Goal: Task Accomplishment & Management: Use online tool/utility

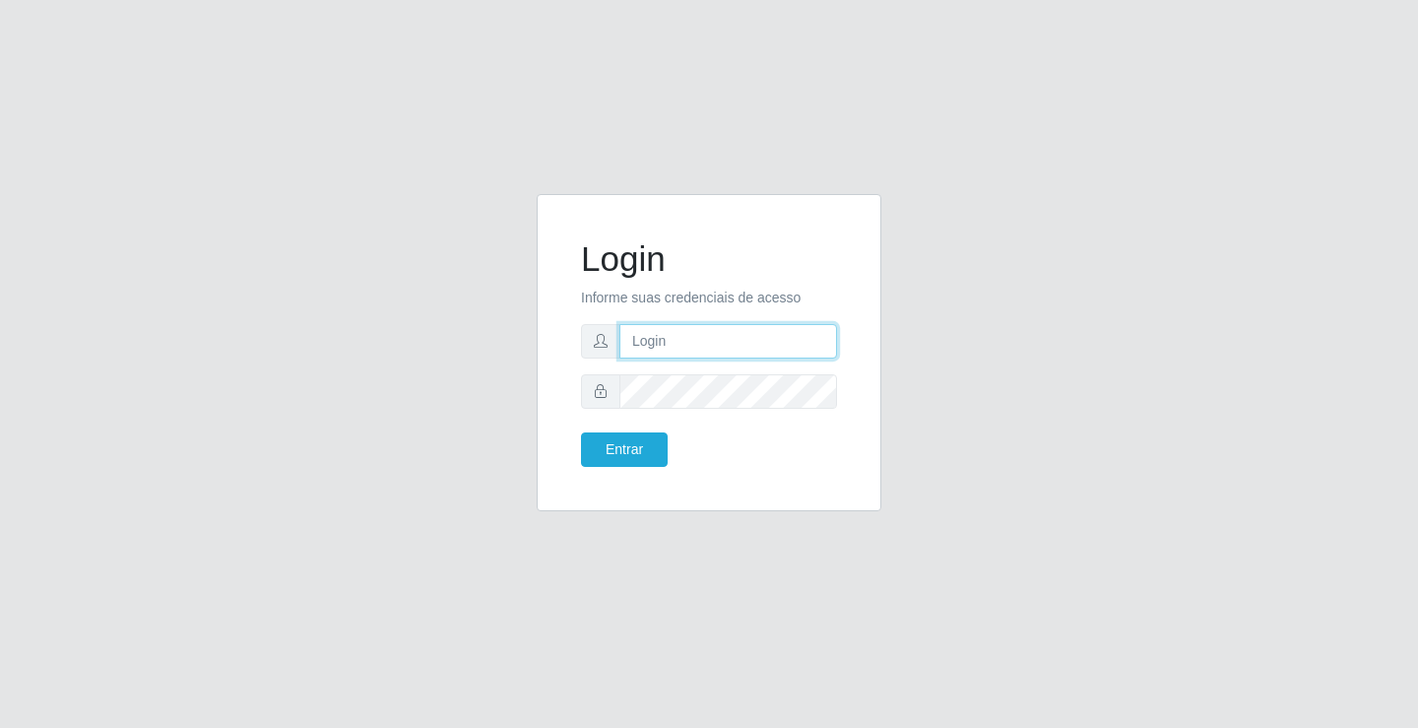
click at [670, 338] on input "text" at bounding box center [728, 341] width 218 height 34
type input "william@ideal"
click at [581, 432] on button "Entrar" at bounding box center [624, 449] width 87 height 34
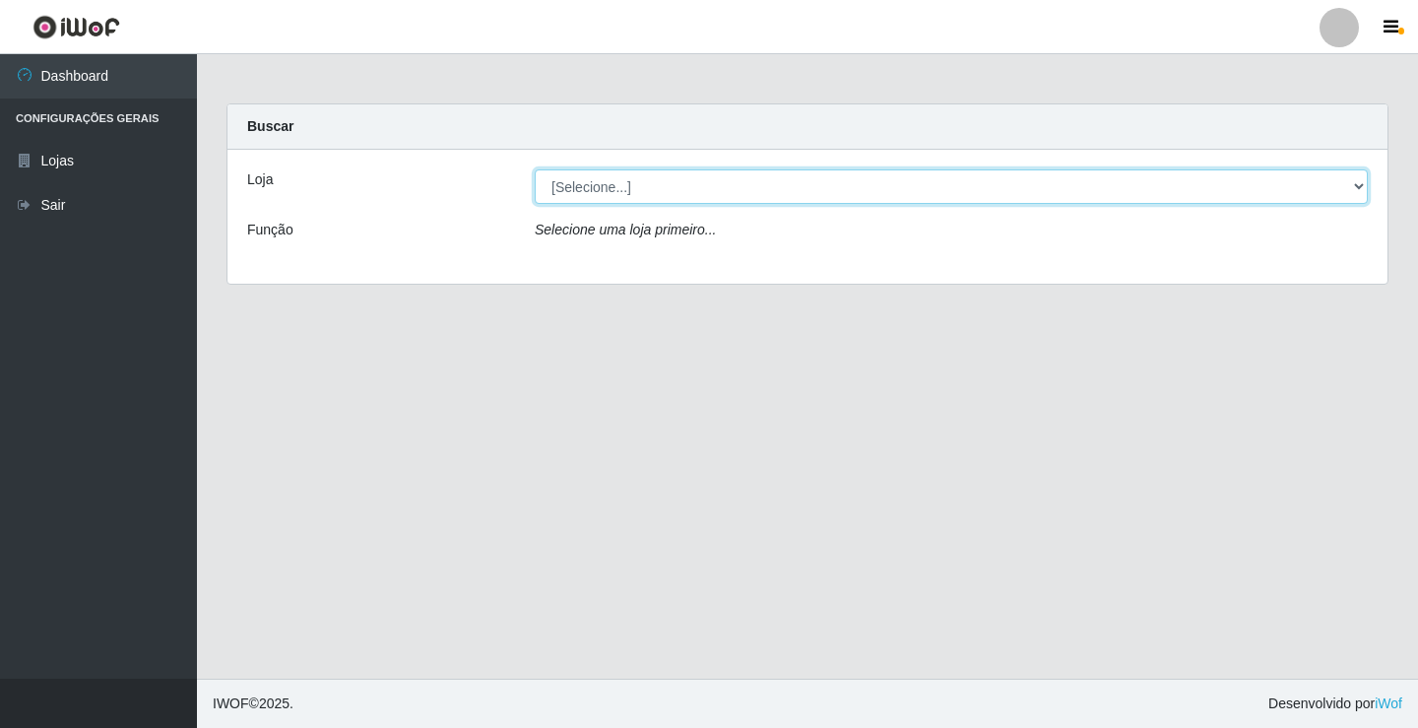
click at [759, 191] on select "[Selecione...] Ideal - Conceição" at bounding box center [951, 186] width 833 height 34
select select "231"
click at [535, 169] on select "[Selecione...] Ideal - Conceição" at bounding box center [951, 186] width 833 height 34
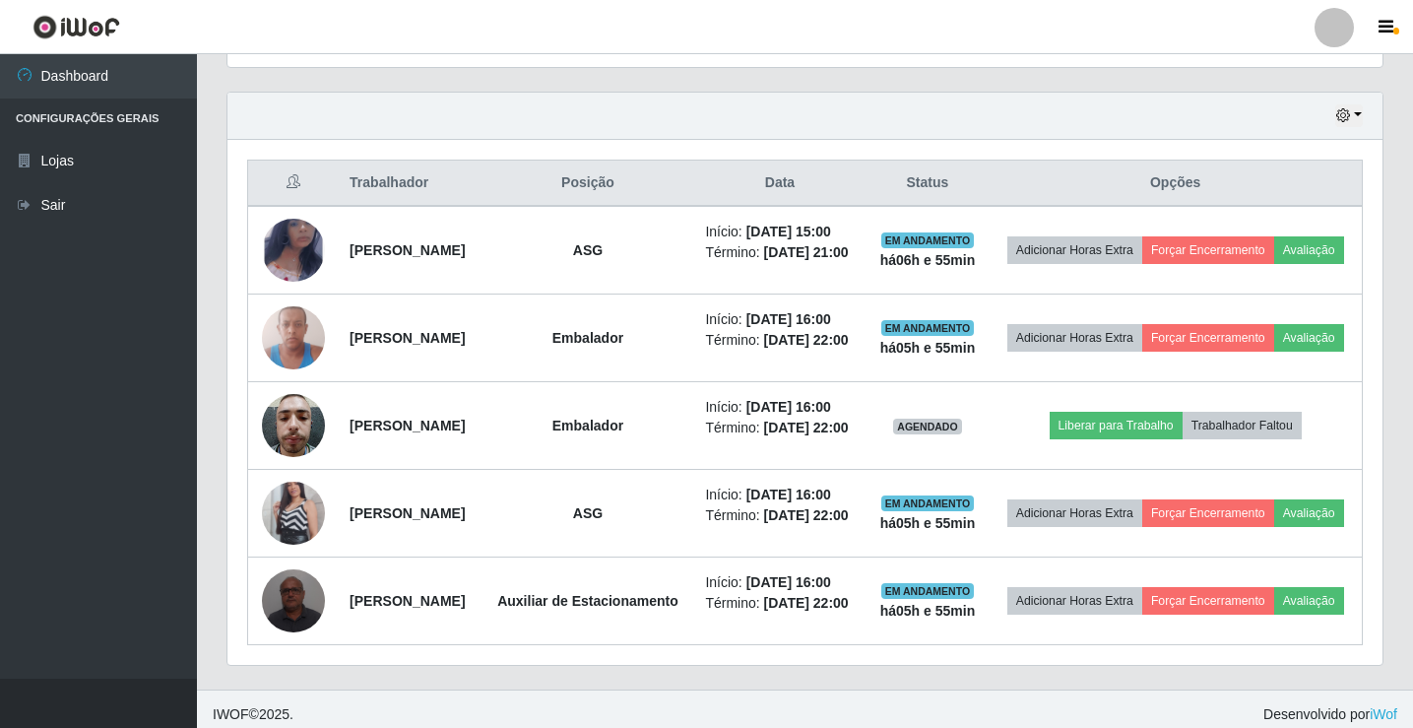
scroll to position [788, 0]
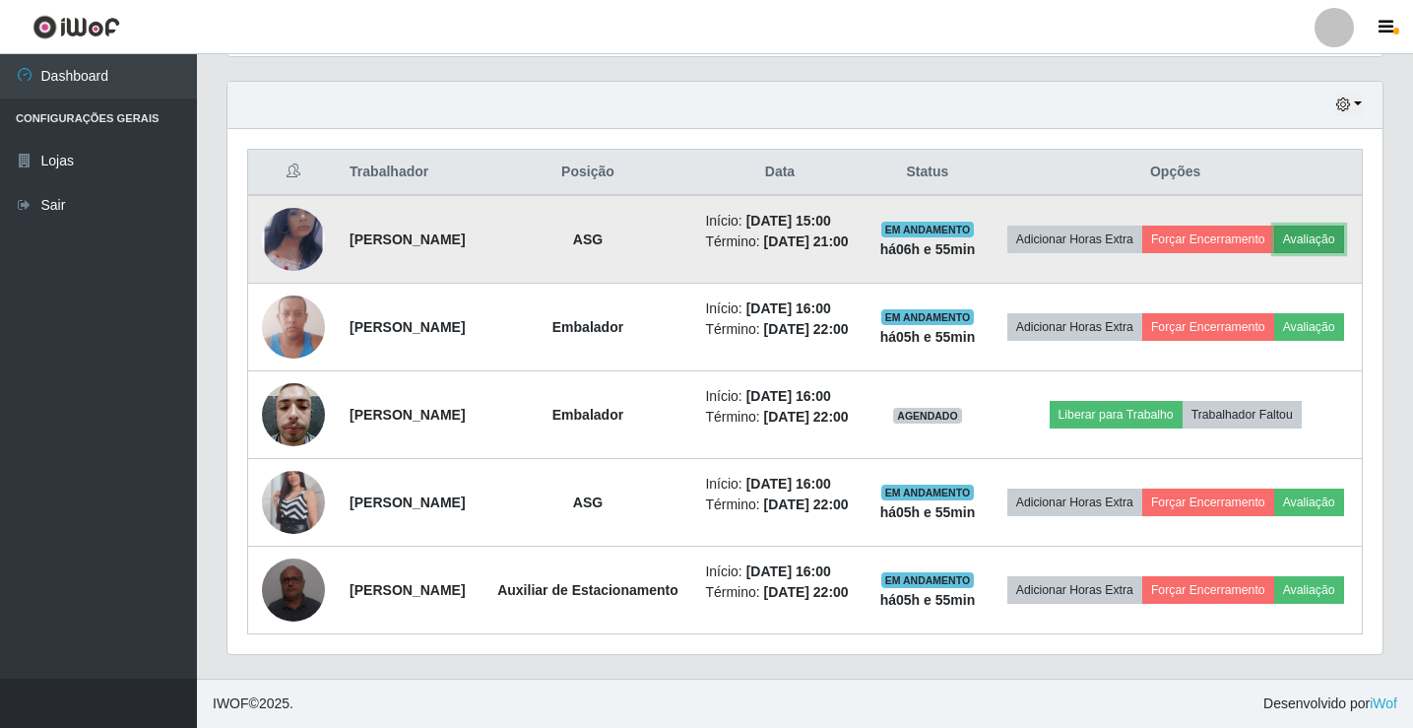
click at [1274, 226] on button "Avaliação" at bounding box center [1309, 240] width 70 height 28
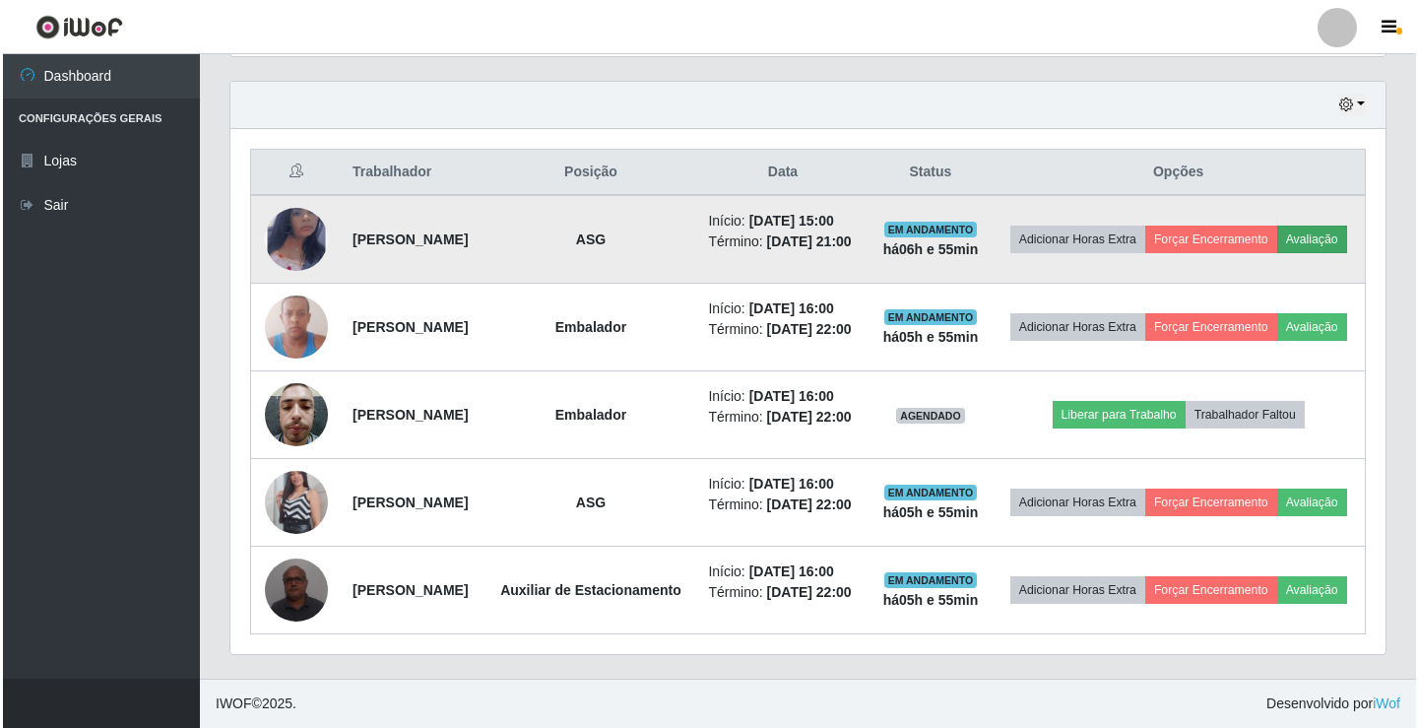
scroll to position [409, 1145]
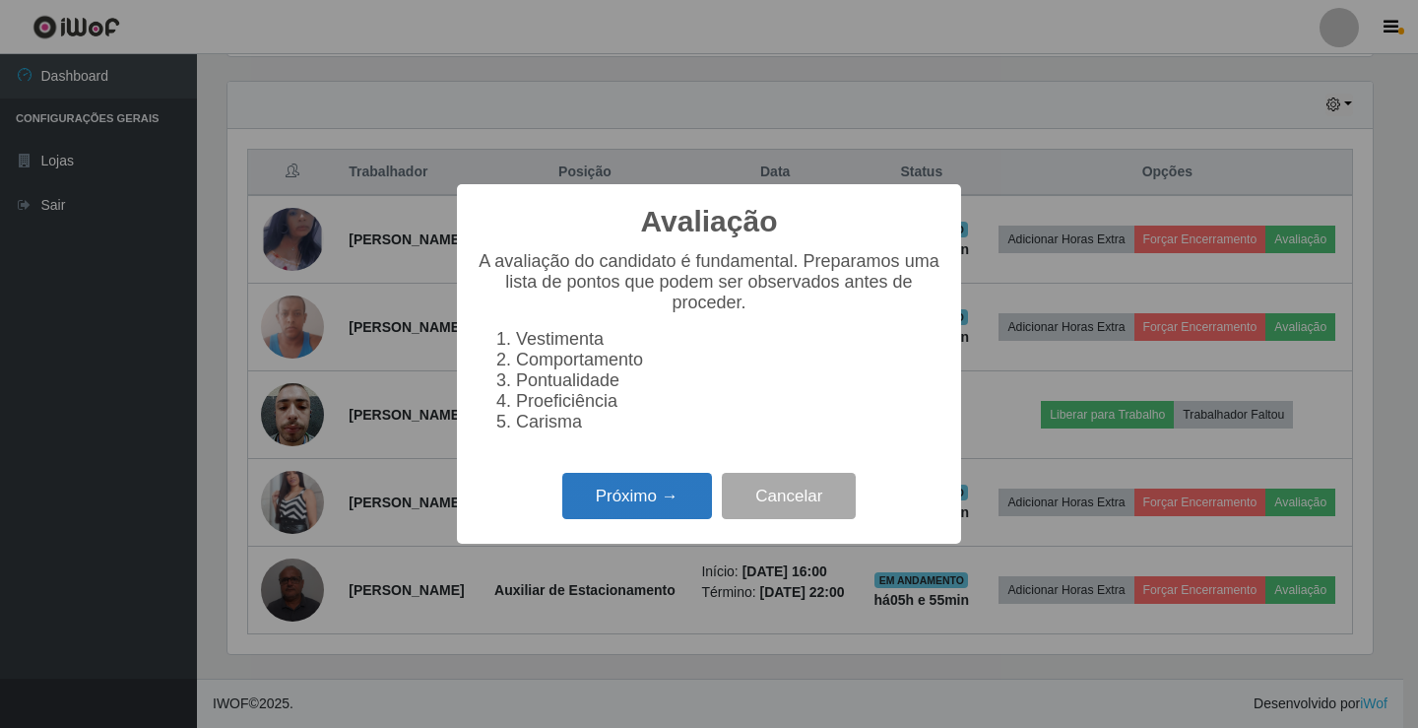
click at [646, 516] on button "Próximo →" at bounding box center [637, 496] width 150 height 46
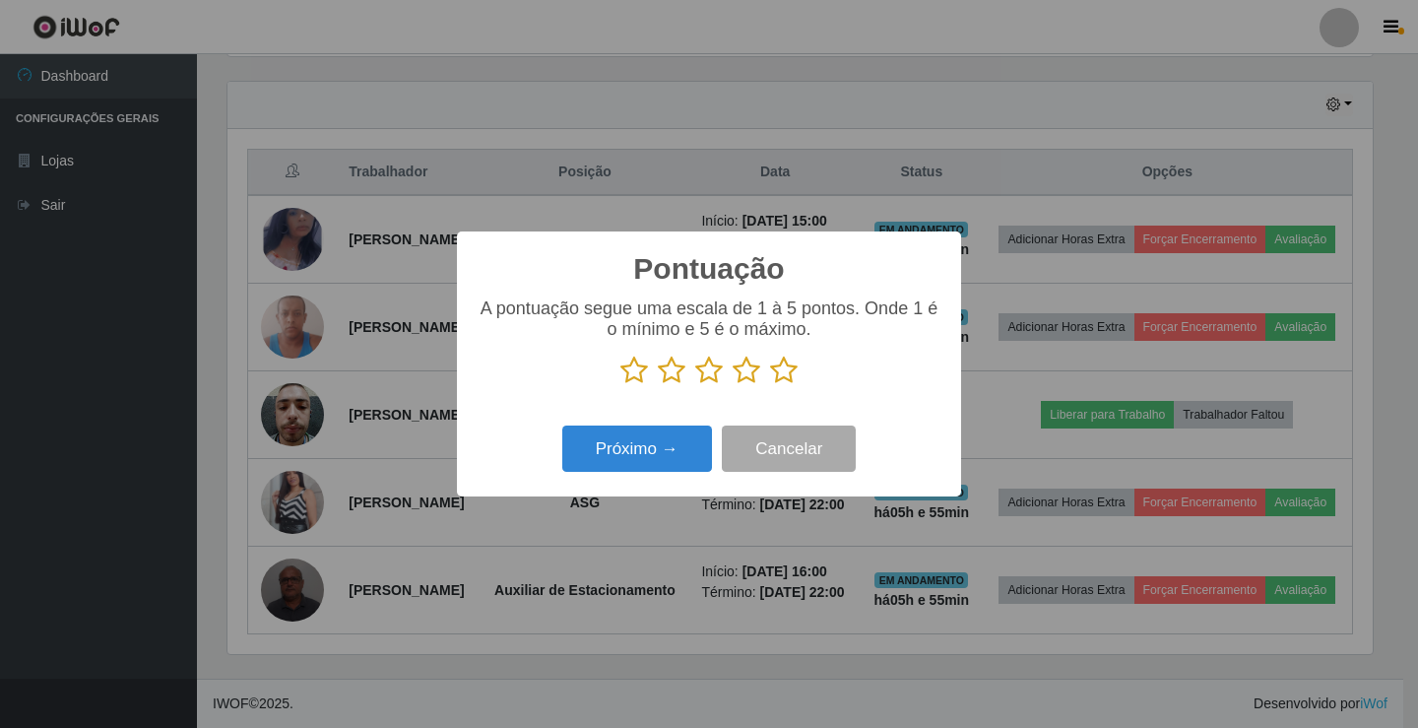
scroll to position [984432, 983695]
click at [783, 382] on icon at bounding box center [784, 371] width 28 height 30
click at [770, 385] on input "radio" at bounding box center [770, 385] width 0 height 0
click at [647, 448] on button "Próximo →" at bounding box center [637, 448] width 150 height 46
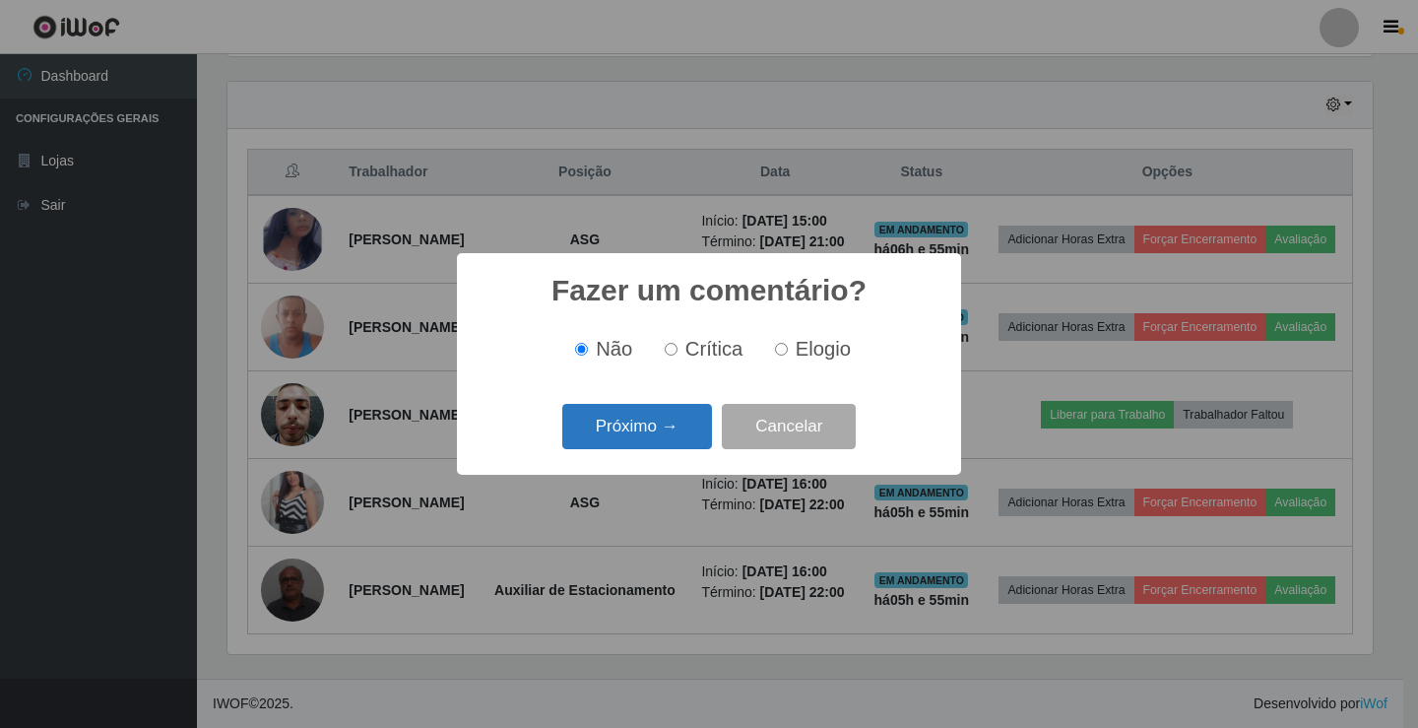
click at [680, 410] on button "Próximo →" at bounding box center [637, 427] width 150 height 46
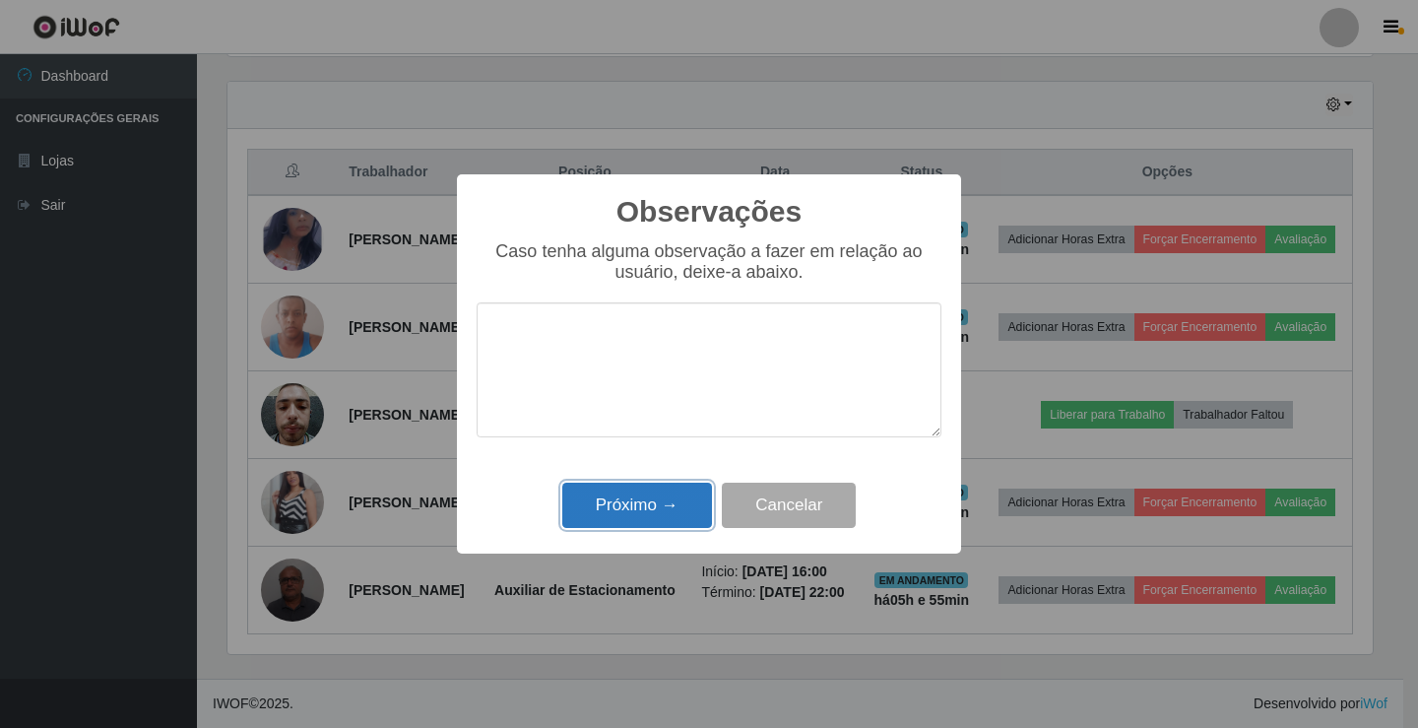
click at [671, 492] on button "Próximo →" at bounding box center [637, 506] width 150 height 46
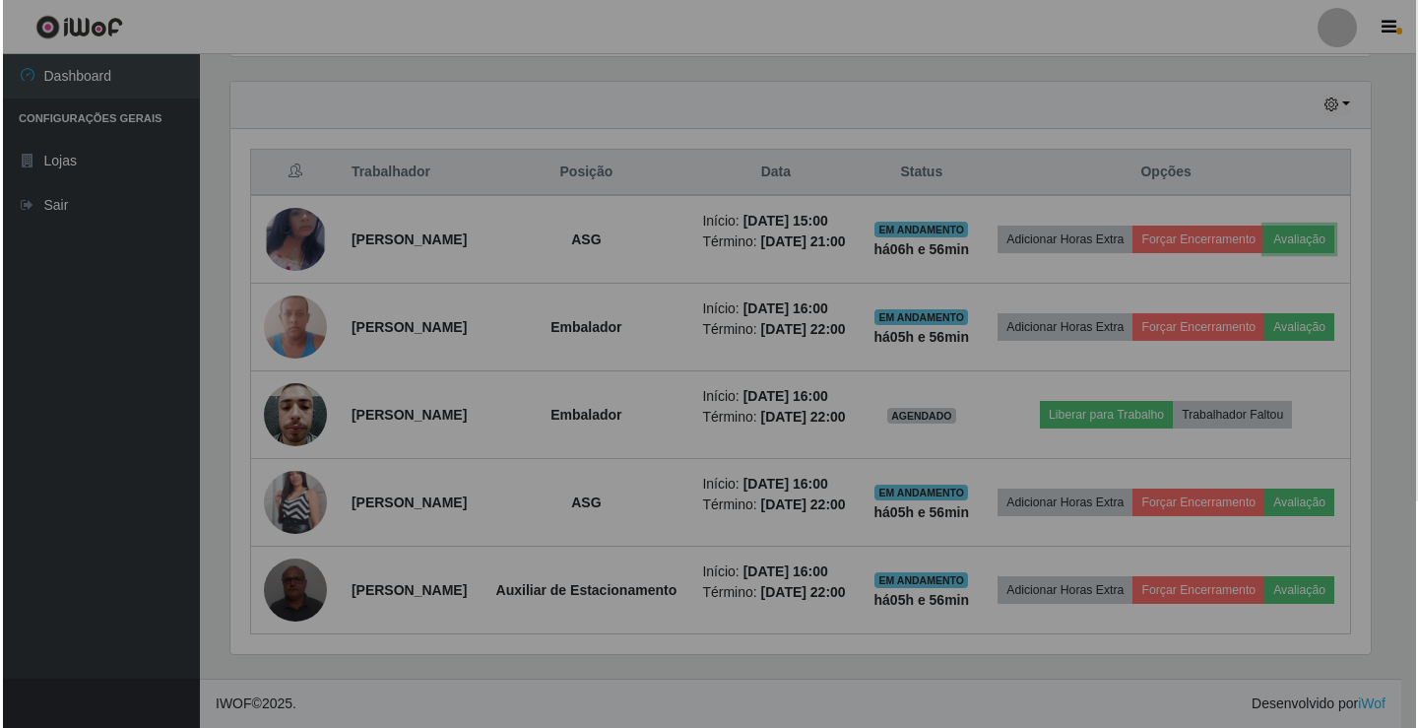
scroll to position [409, 1155]
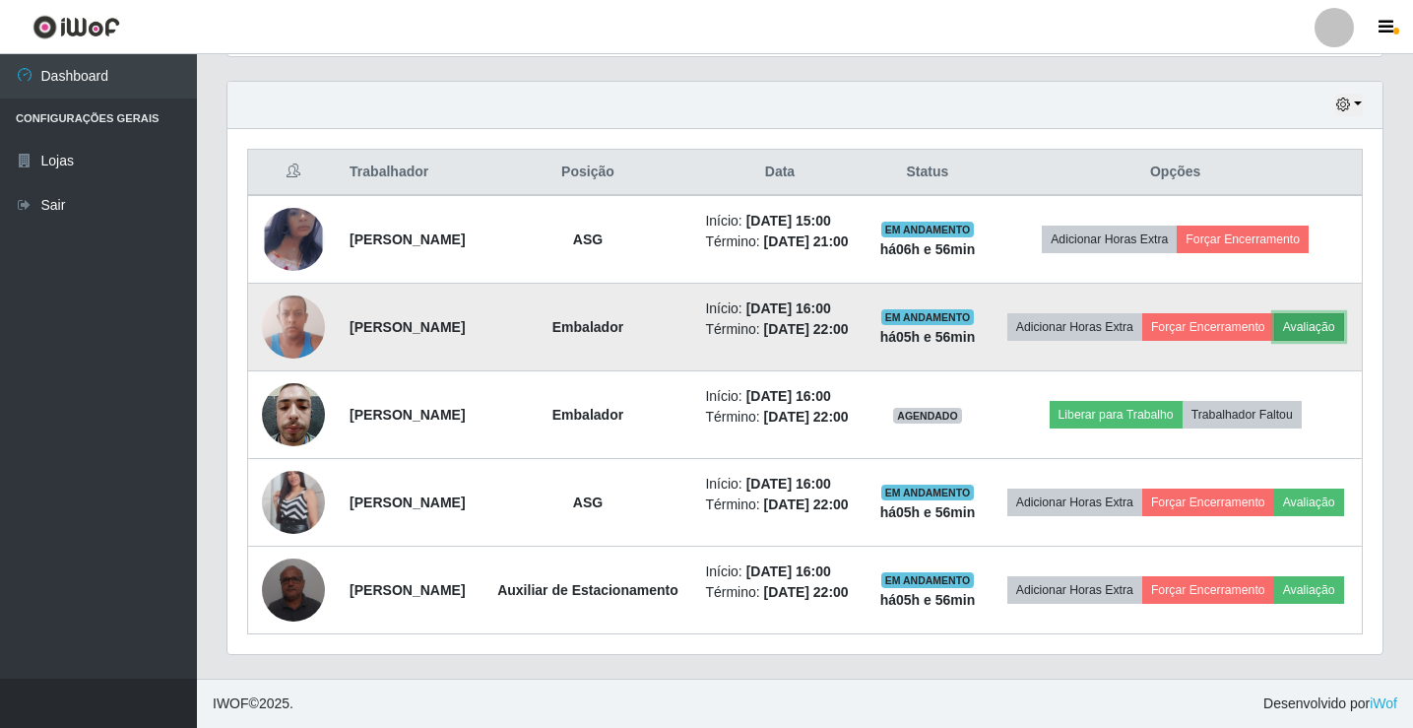
click at [1274, 313] on button "Avaliação" at bounding box center [1309, 327] width 70 height 28
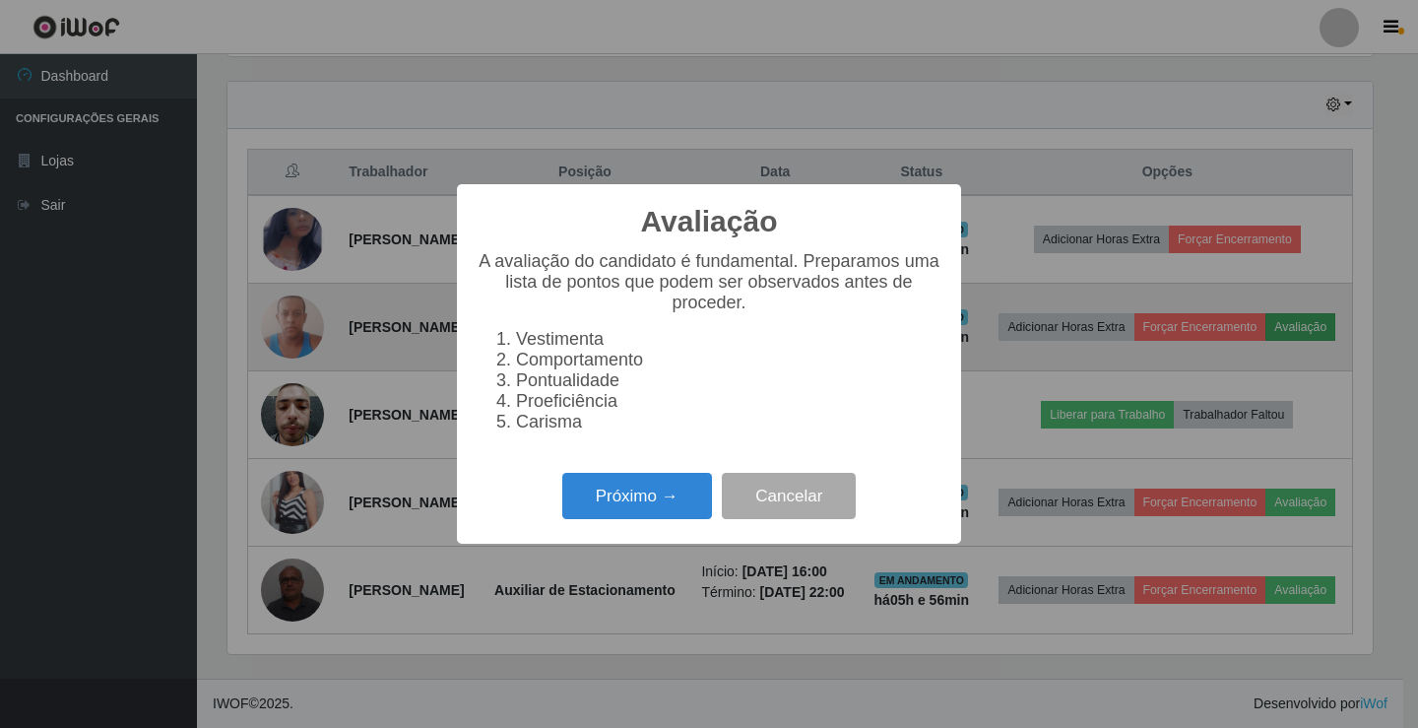
scroll to position [409, 1145]
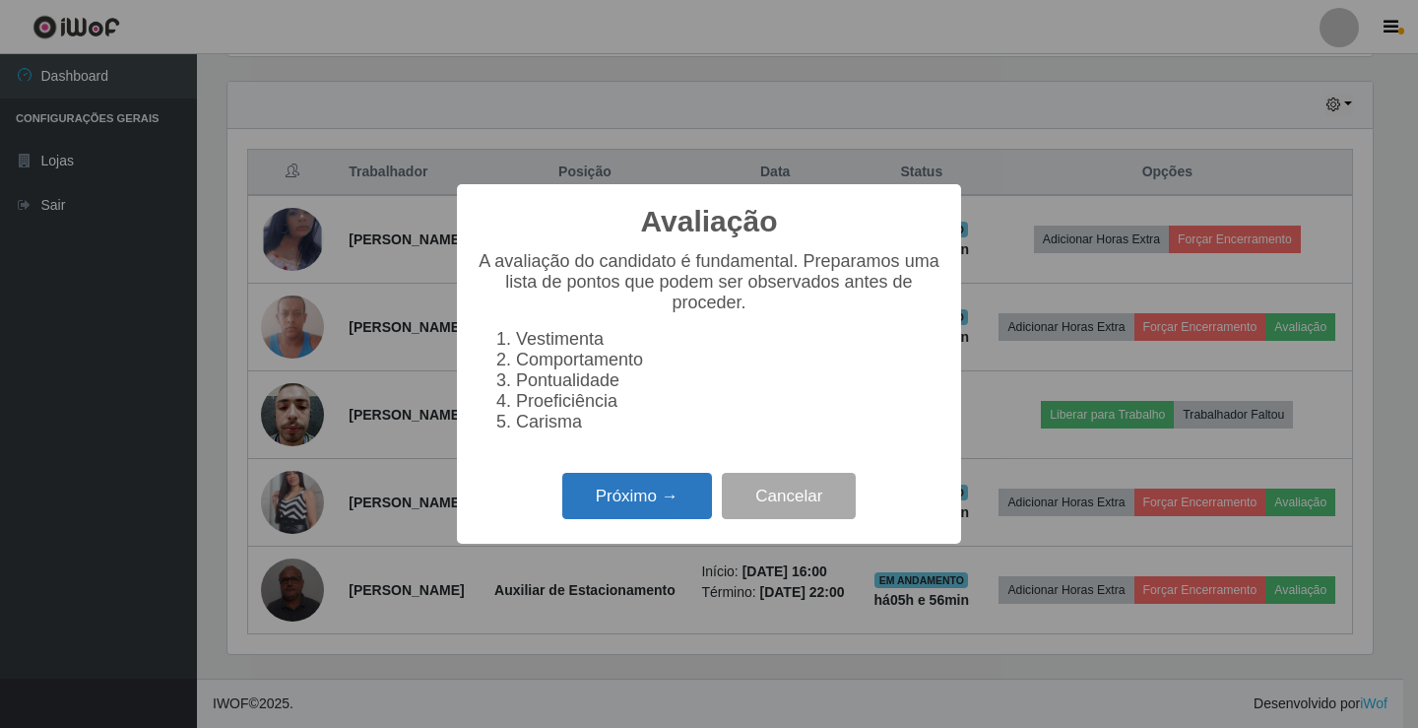
click at [688, 494] on button "Próximo →" at bounding box center [637, 496] width 150 height 46
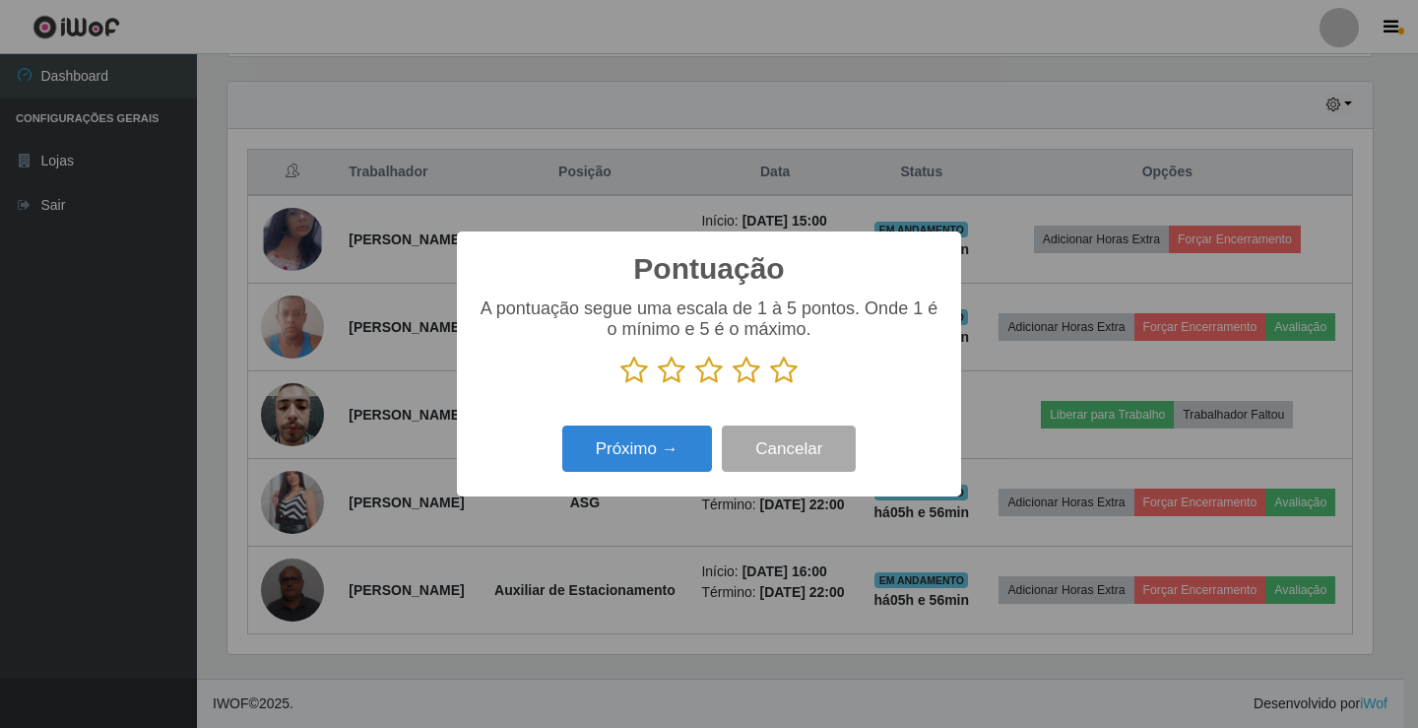
click at [779, 376] on icon at bounding box center [784, 371] width 28 height 30
click at [770, 385] on input "radio" at bounding box center [770, 385] width 0 height 0
click at [634, 472] on button "Próximo →" at bounding box center [637, 448] width 150 height 46
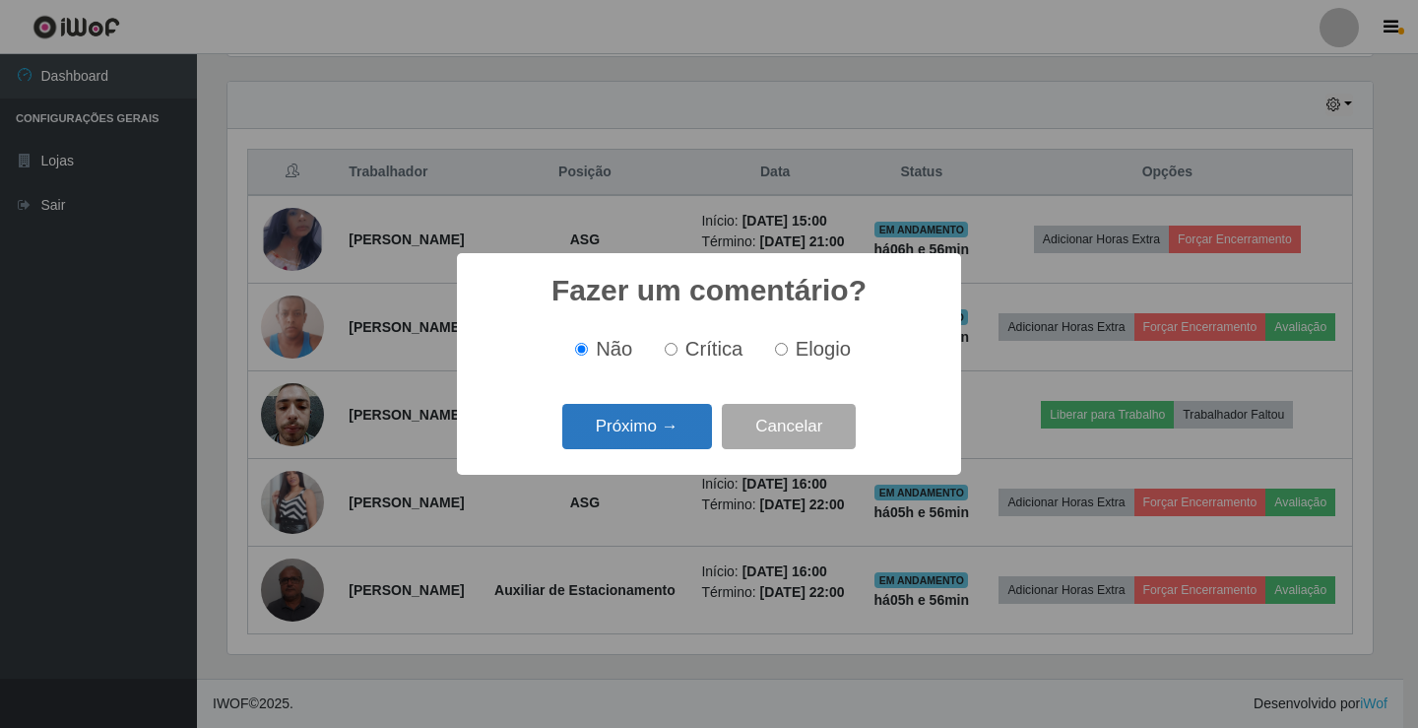
click at [653, 430] on button "Próximo →" at bounding box center [637, 427] width 150 height 46
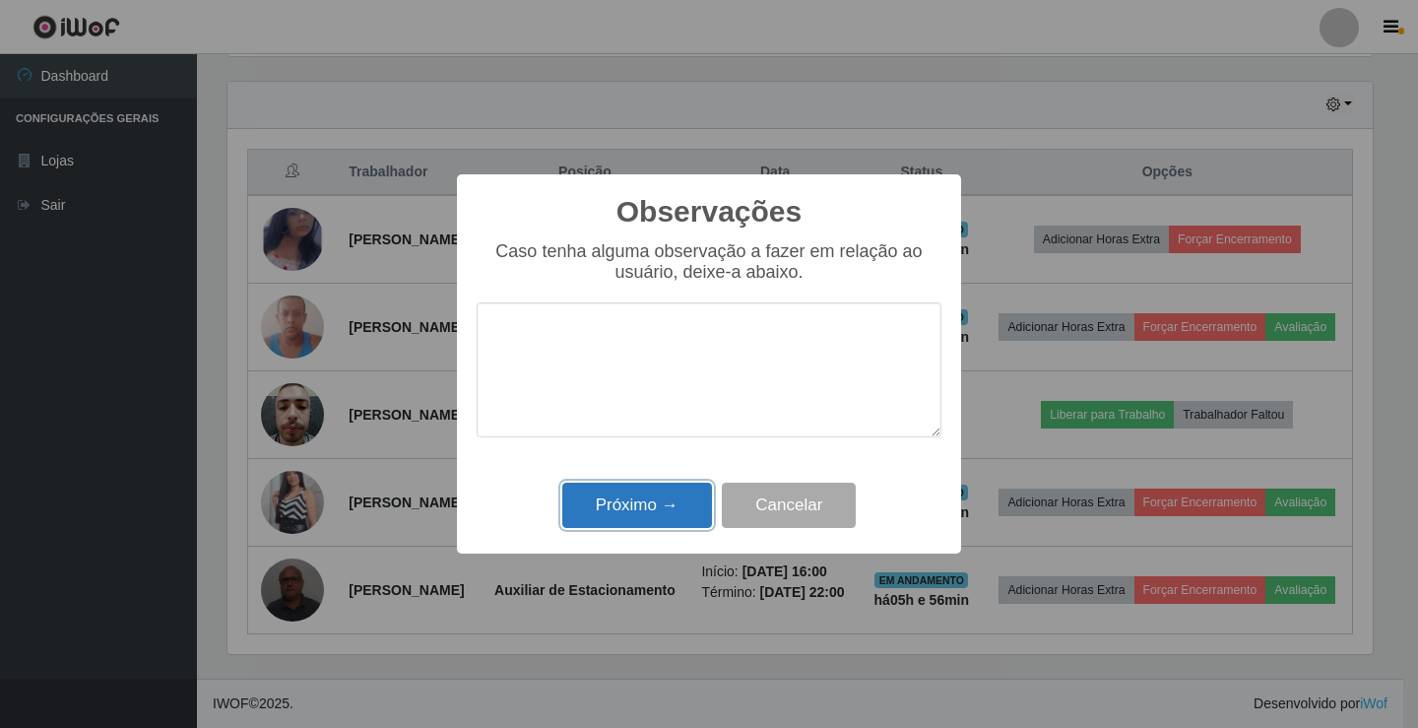
click at [672, 515] on button "Próximo →" at bounding box center [637, 506] width 150 height 46
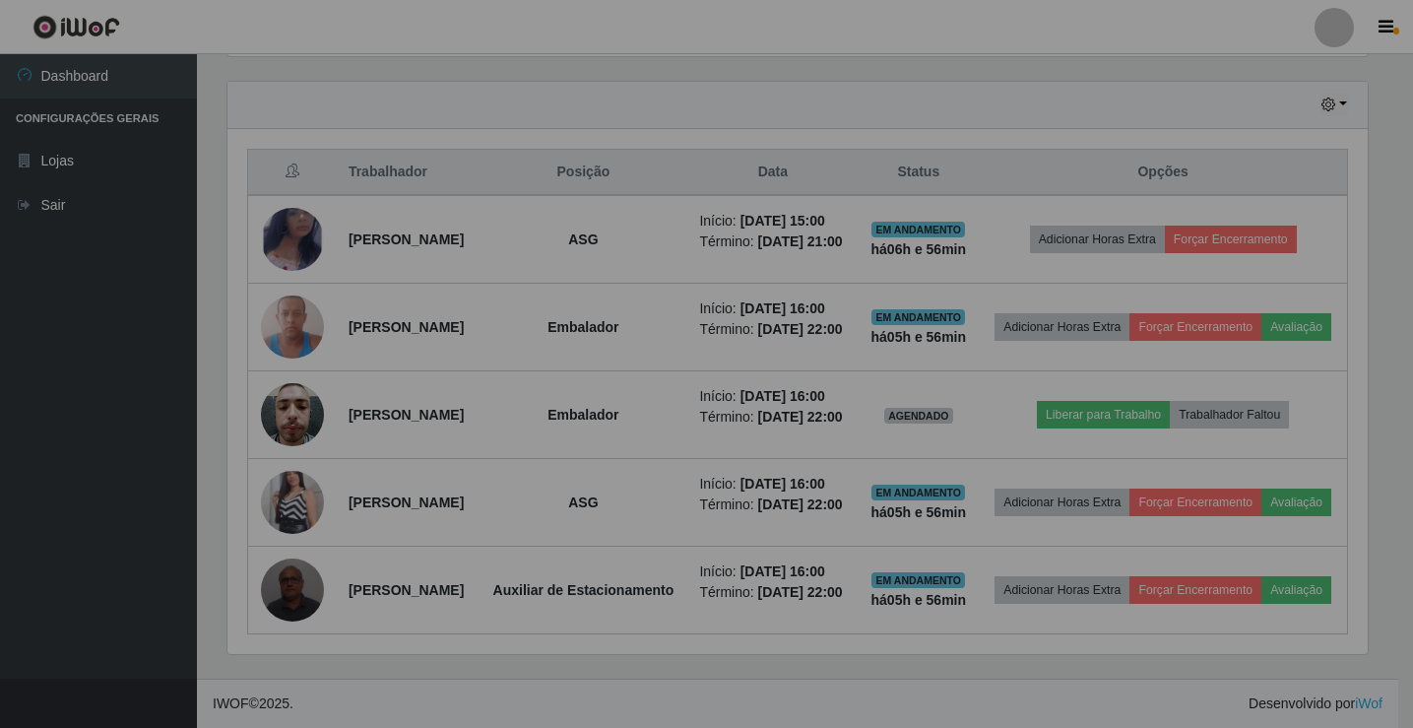
scroll to position [409, 1155]
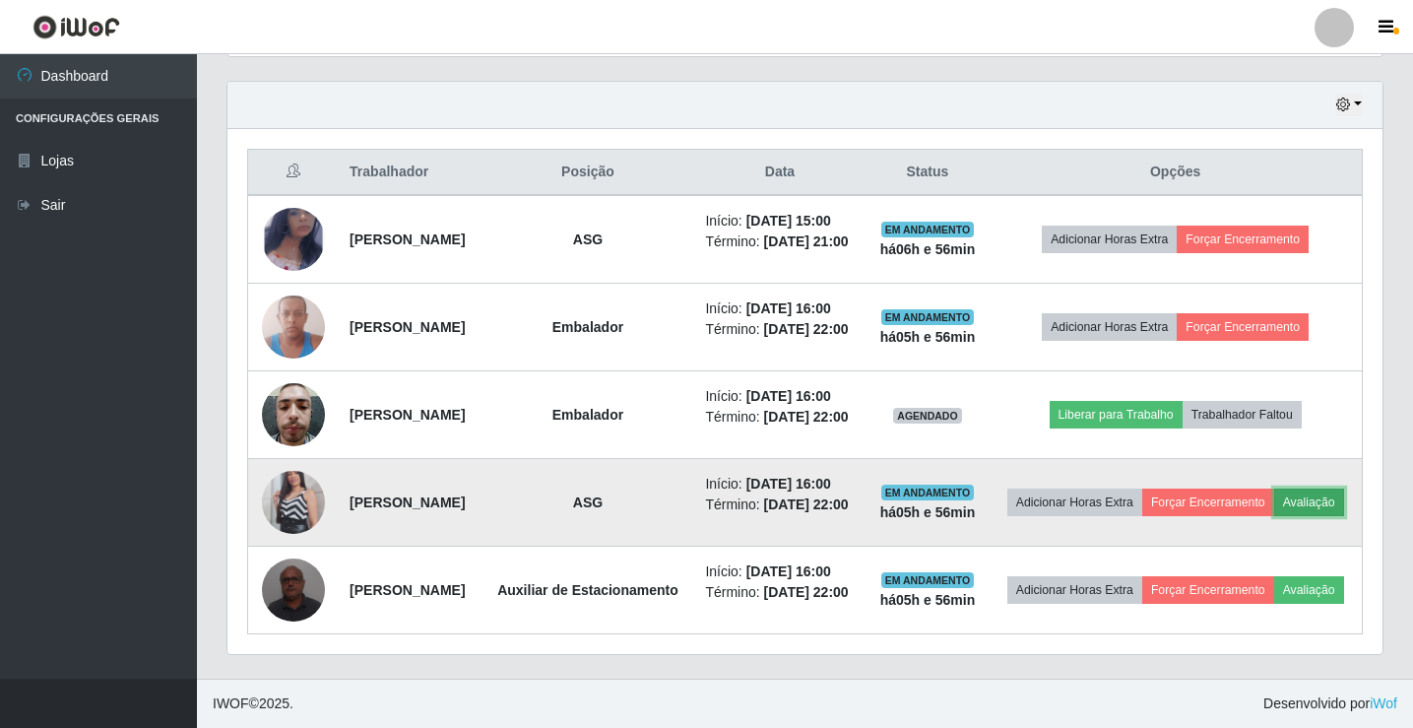
click at [1274, 516] on button "Avaliação" at bounding box center [1309, 502] width 70 height 28
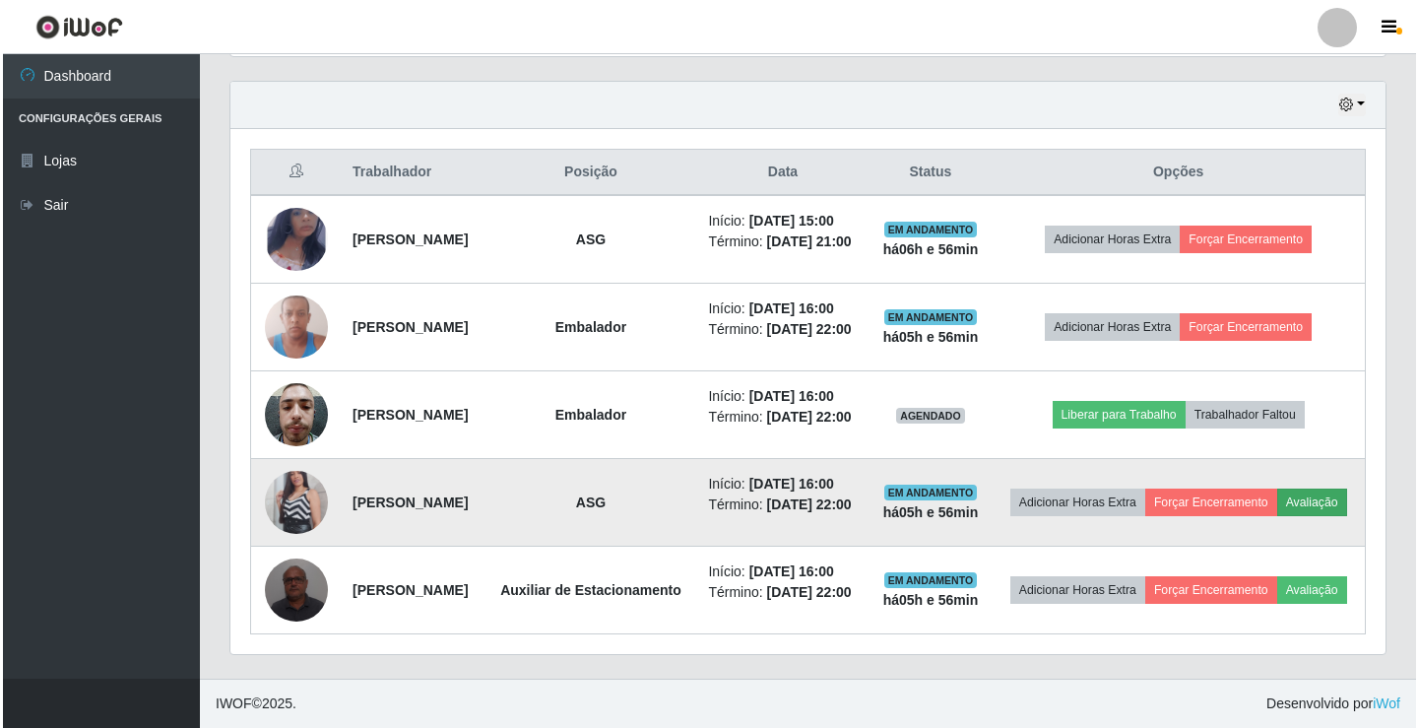
scroll to position [409, 1145]
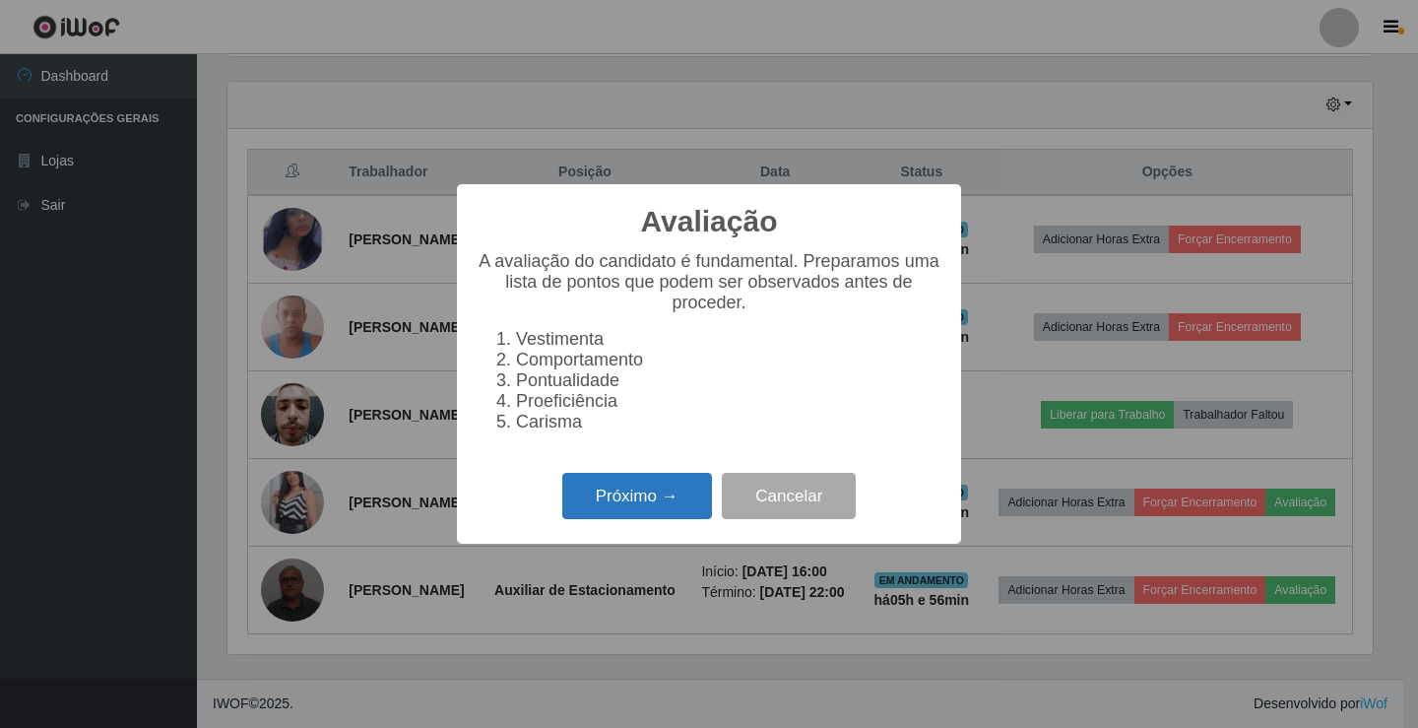
click at [650, 517] on button "Próximo →" at bounding box center [637, 496] width 150 height 46
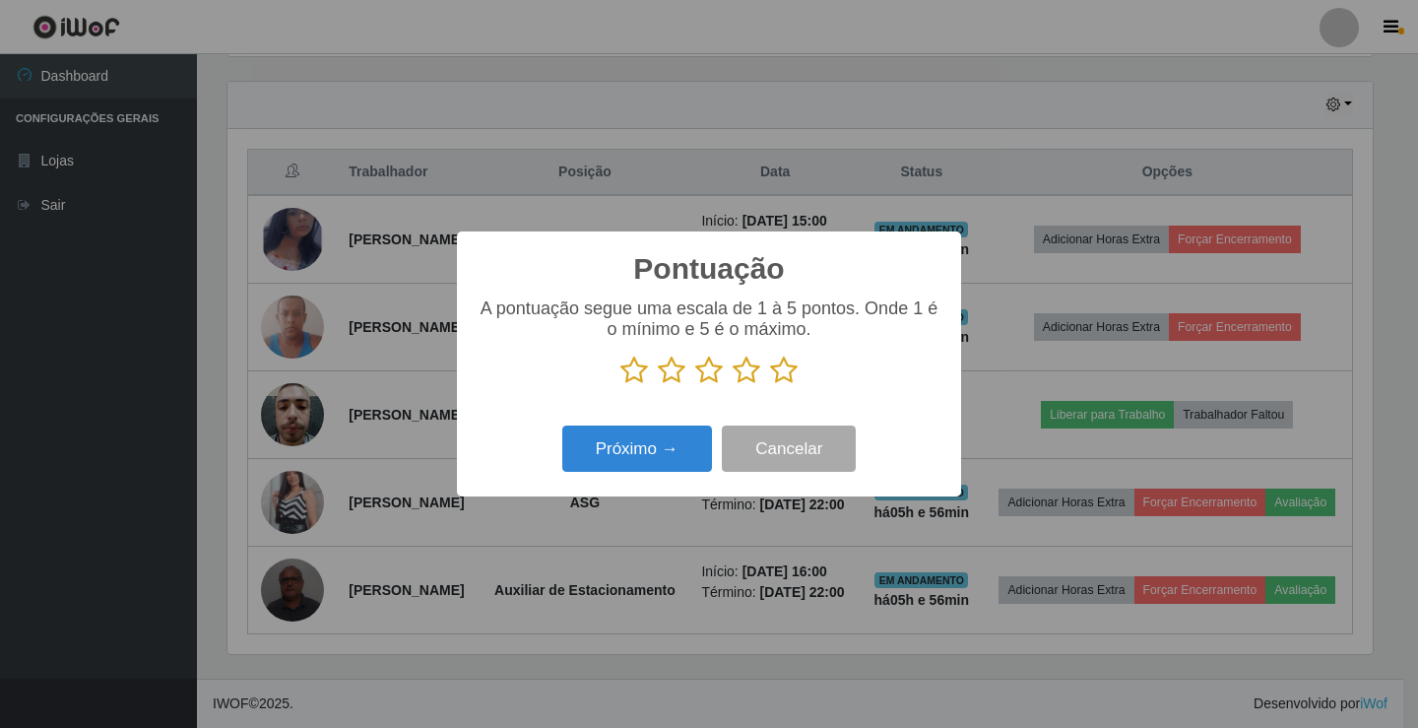
scroll to position [984432, 983695]
click at [786, 379] on icon at bounding box center [784, 371] width 28 height 30
click at [770, 385] on input "radio" at bounding box center [770, 385] width 0 height 0
click at [700, 446] on button "Próximo →" at bounding box center [637, 448] width 150 height 46
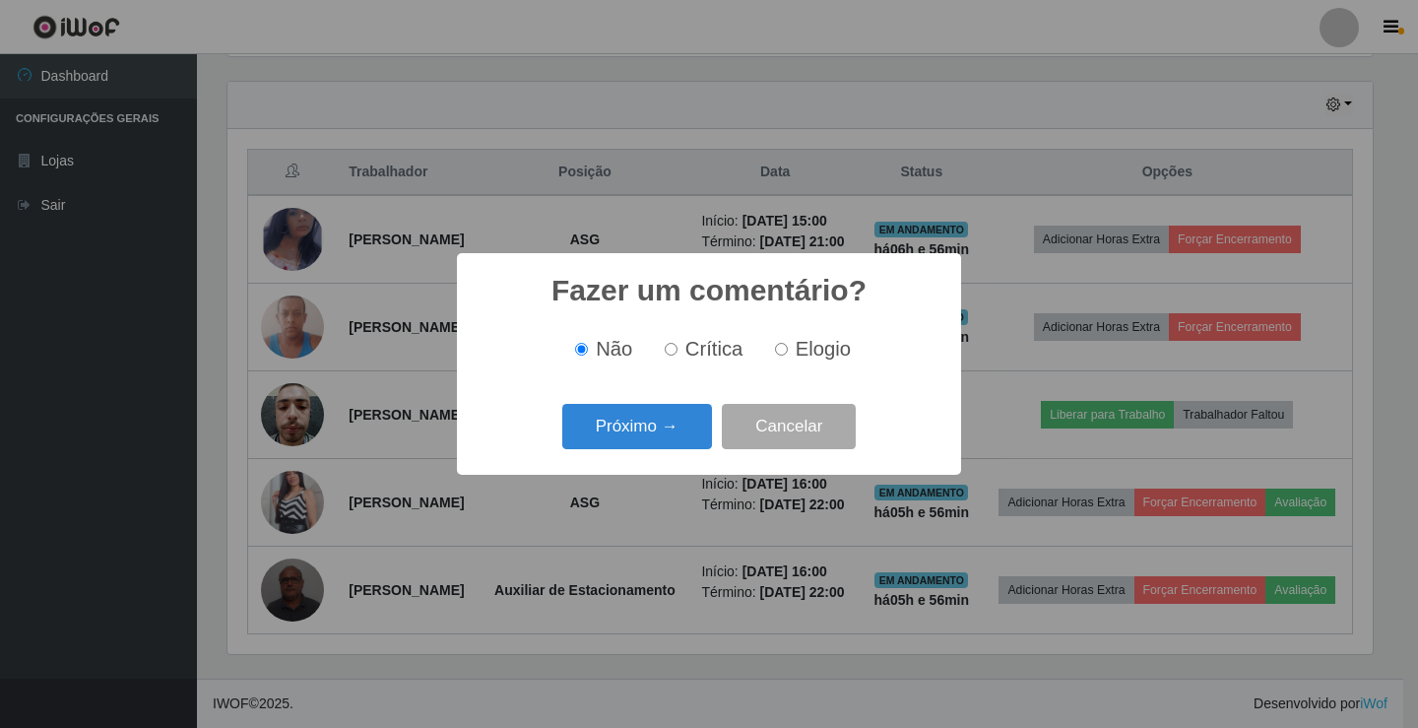
click at [700, 446] on button "Próximo →" at bounding box center [637, 427] width 150 height 46
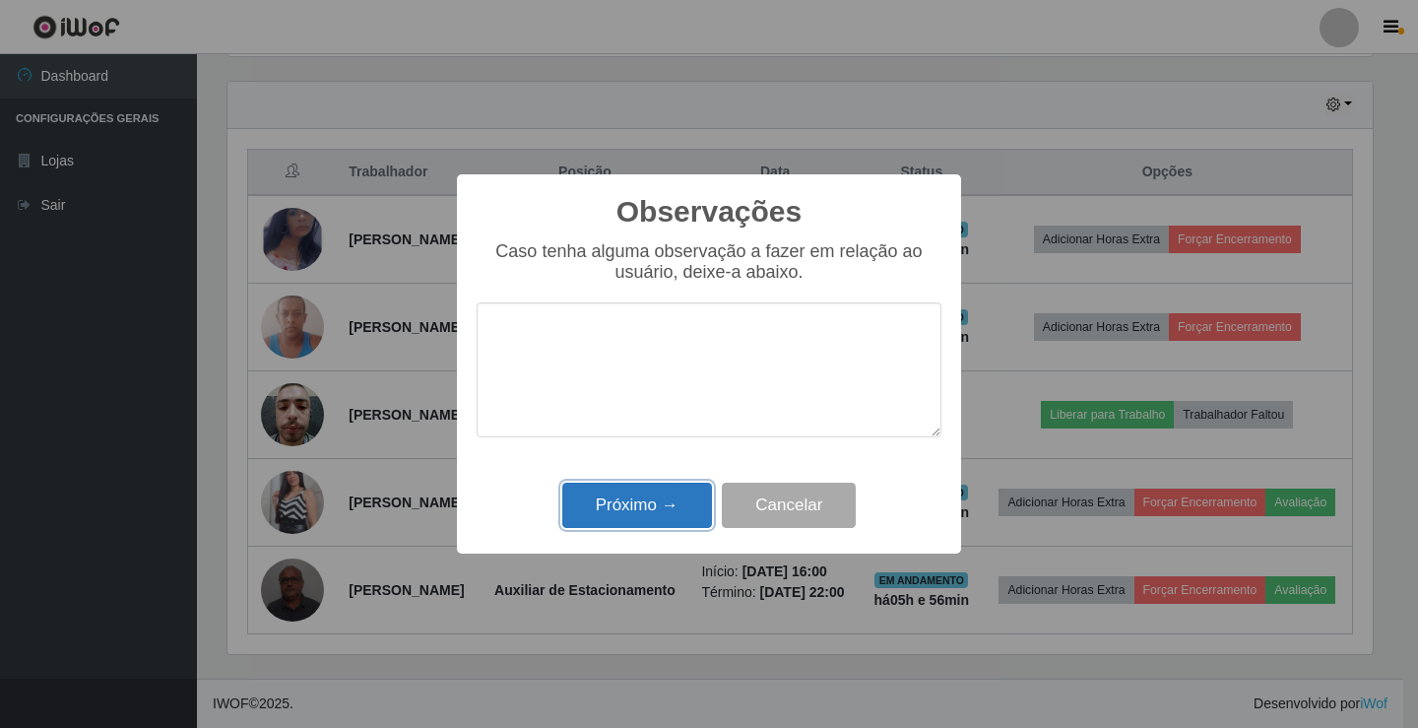
click at [700, 503] on button "Próximo →" at bounding box center [637, 506] width 150 height 46
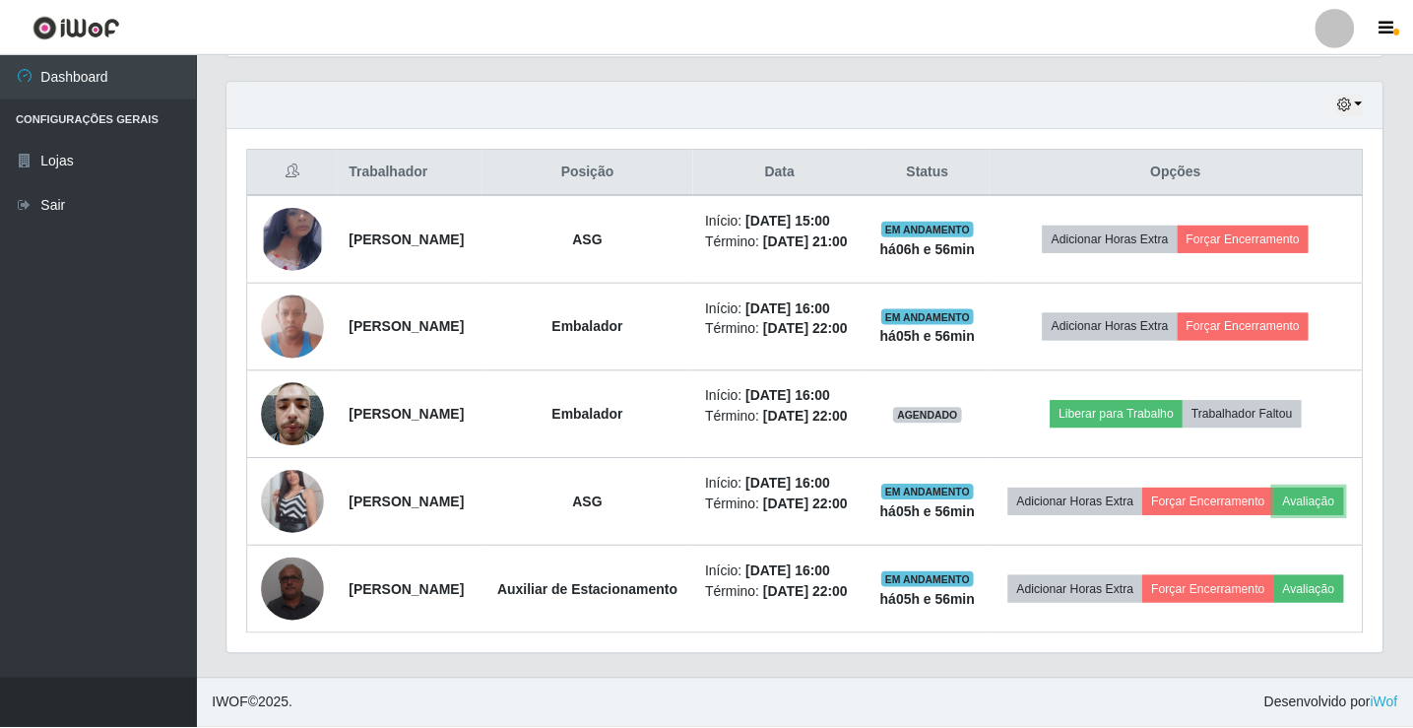
scroll to position [409, 1155]
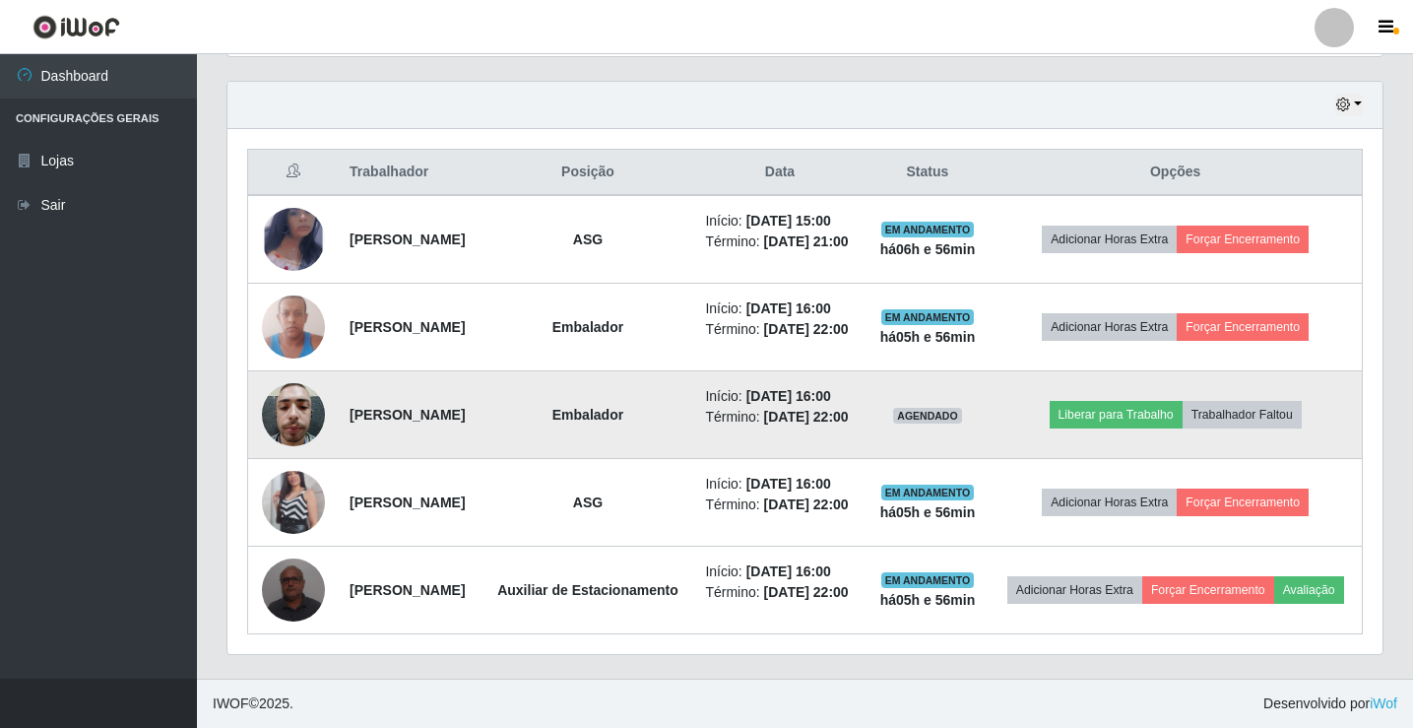
click at [292, 385] on img at bounding box center [293, 414] width 63 height 84
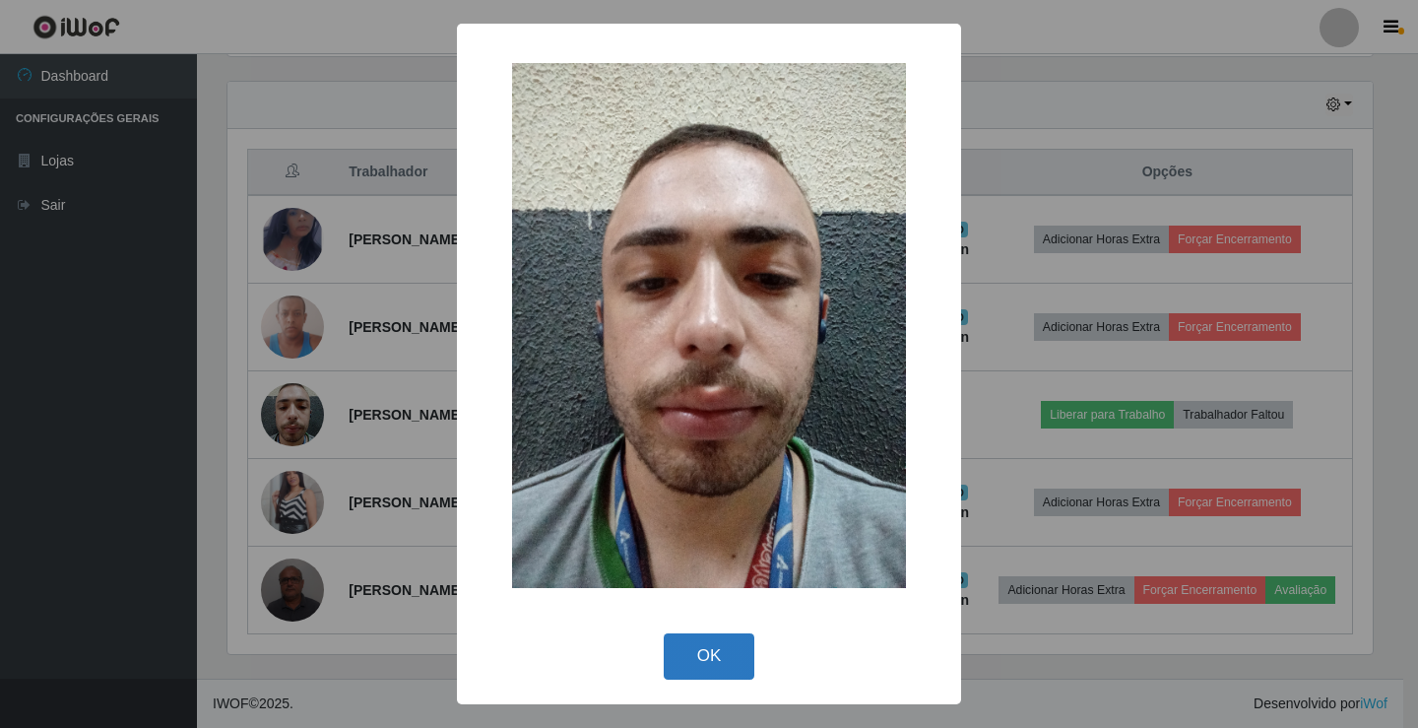
click at [711, 645] on button "OK" at bounding box center [710, 656] width 92 height 46
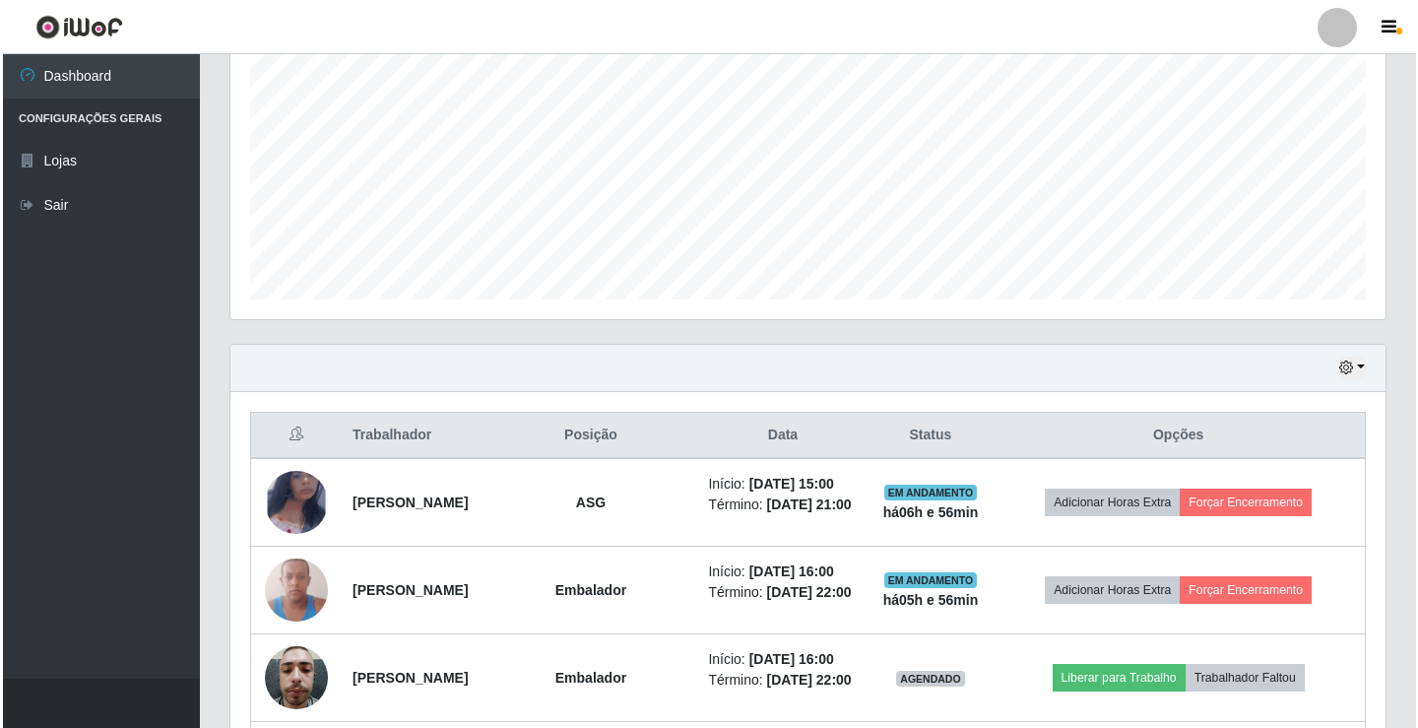
scroll to position [788, 0]
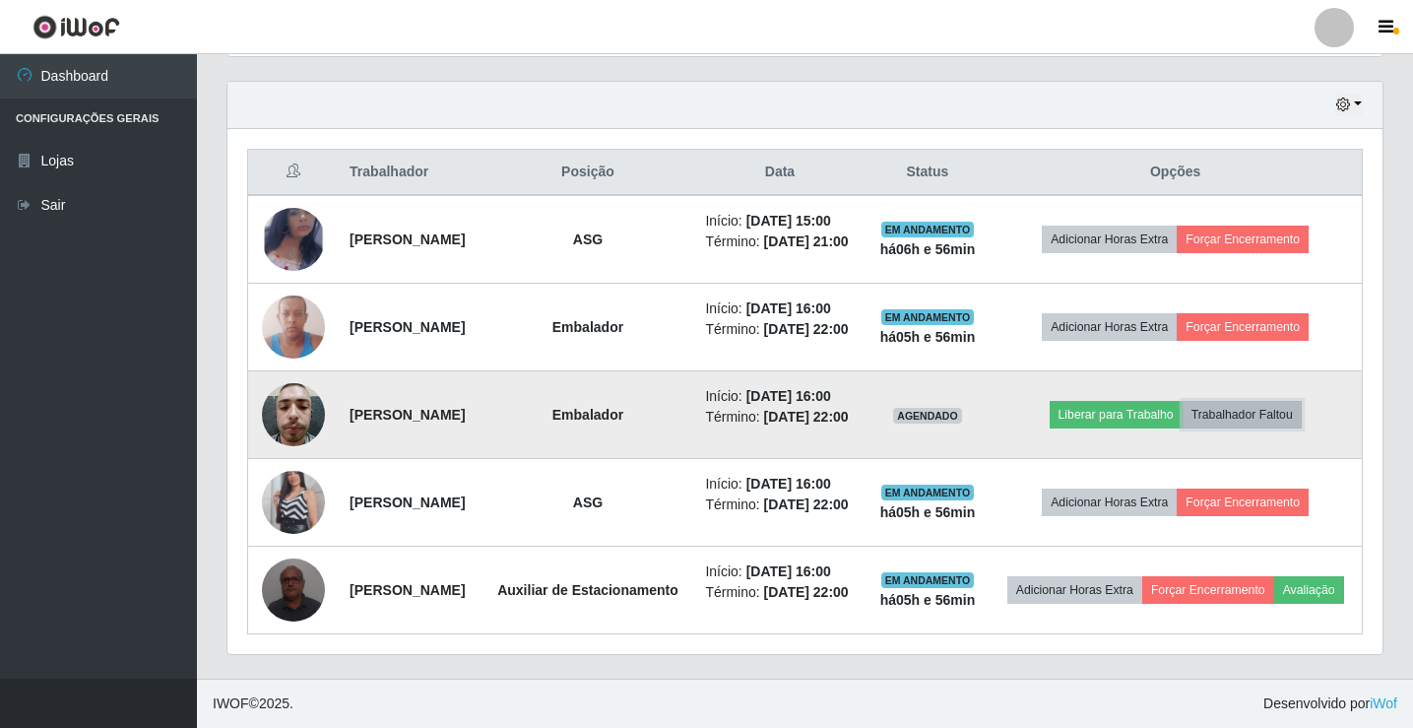
click at [1245, 401] on button "Trabalhador Faltou" at bounding box center [1242, 415] width 119 height 28
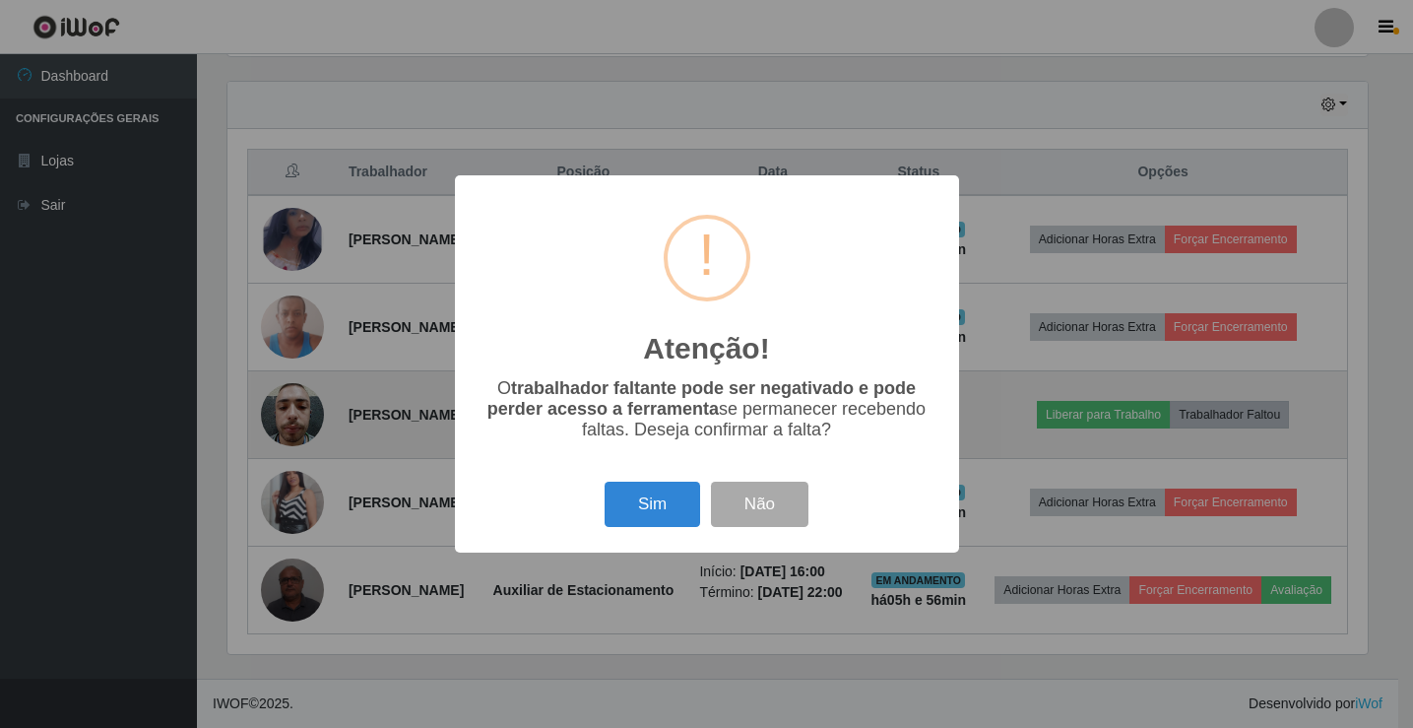
scroll to position [409, 1145]
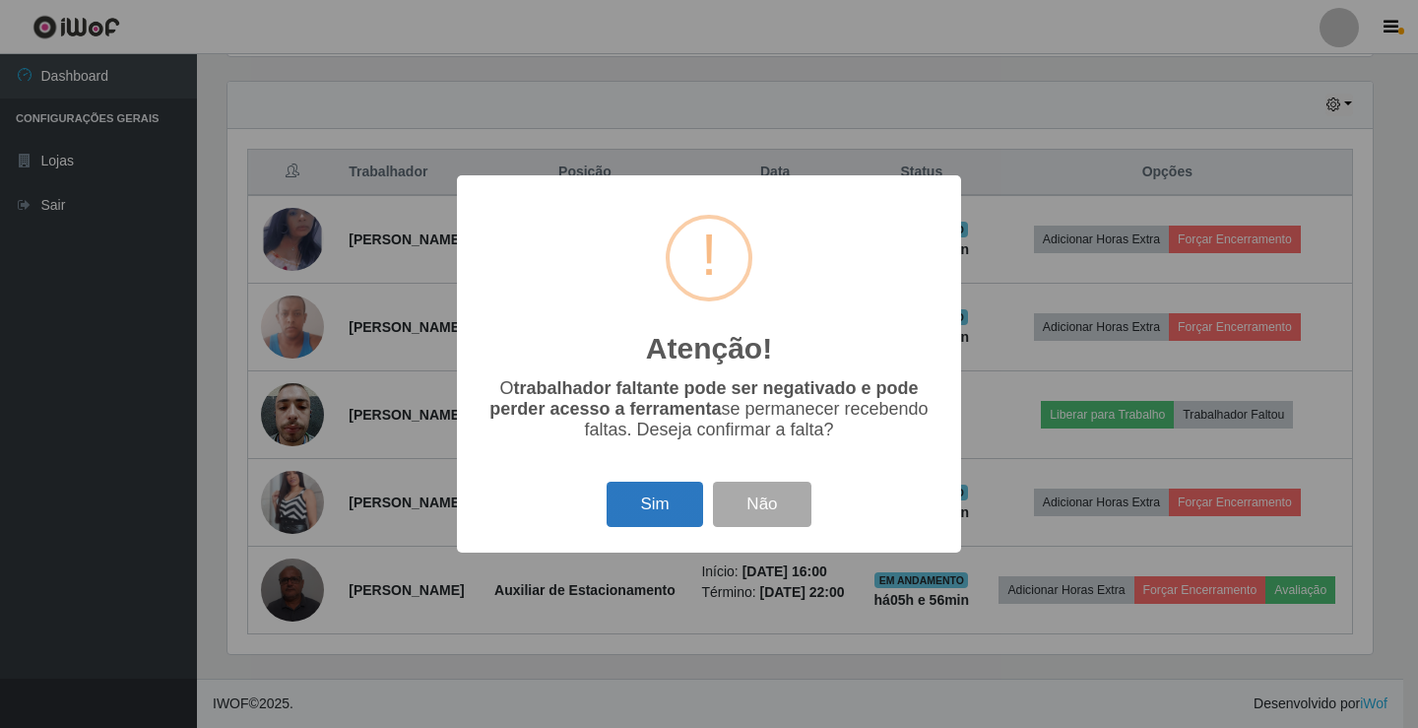
click at [640, 510] on button "Sim" at bounding box center [655, 505] width 96 height 46
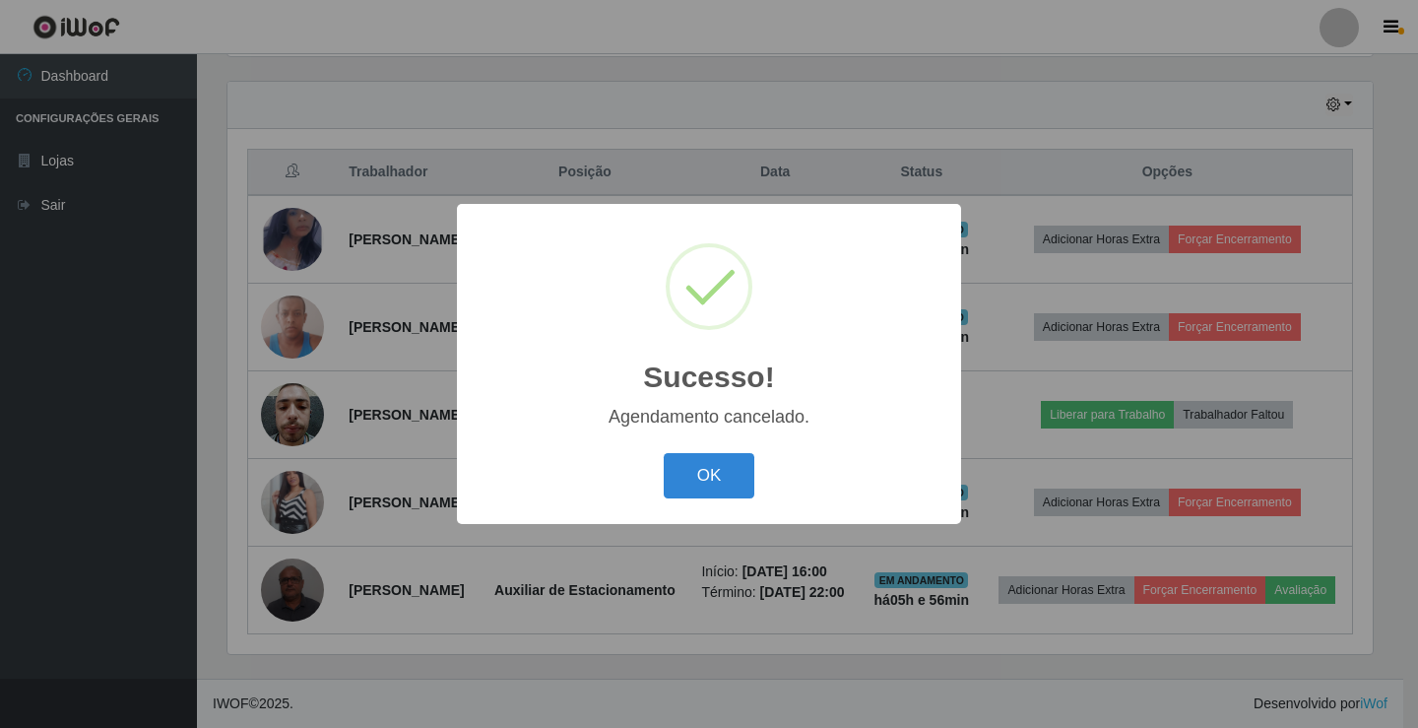
scroll to position [0, 0]
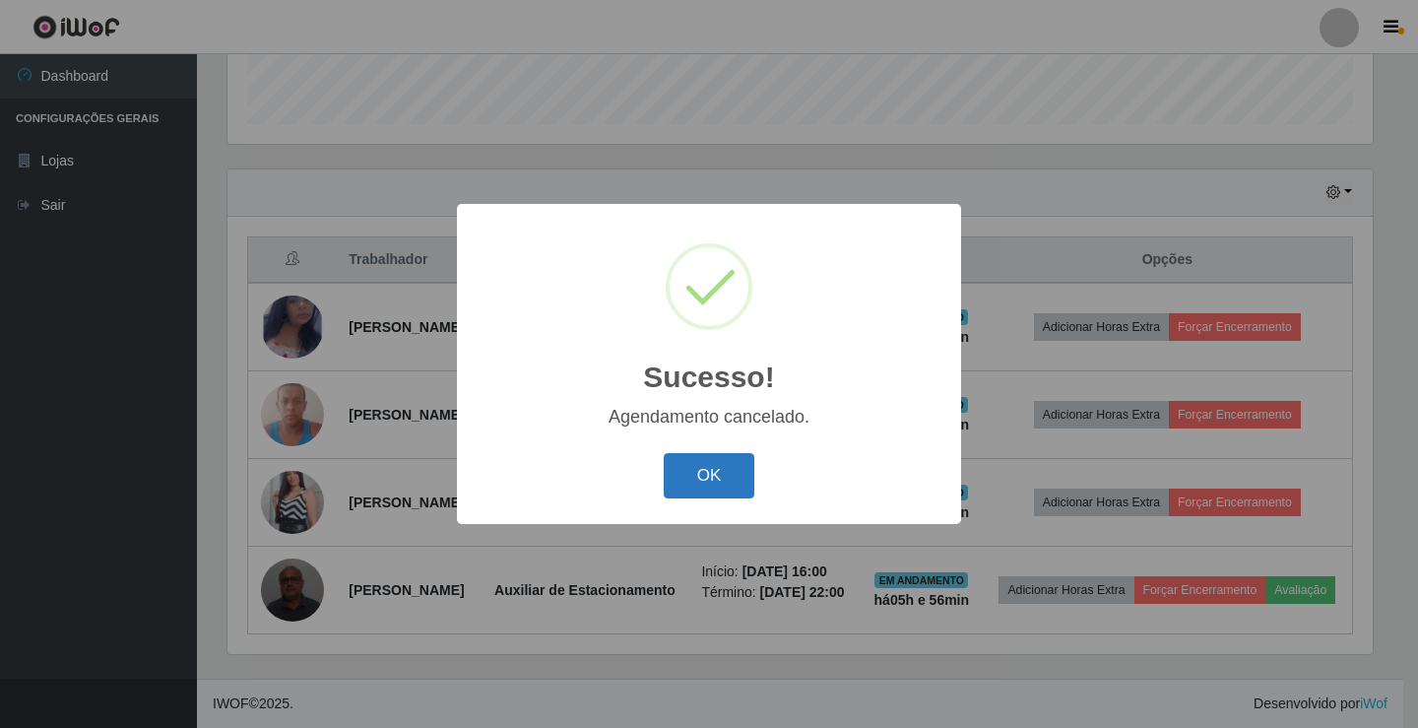
click at [684, 466] on button "OK" at bounding box center [710, 476] width 92 height 46
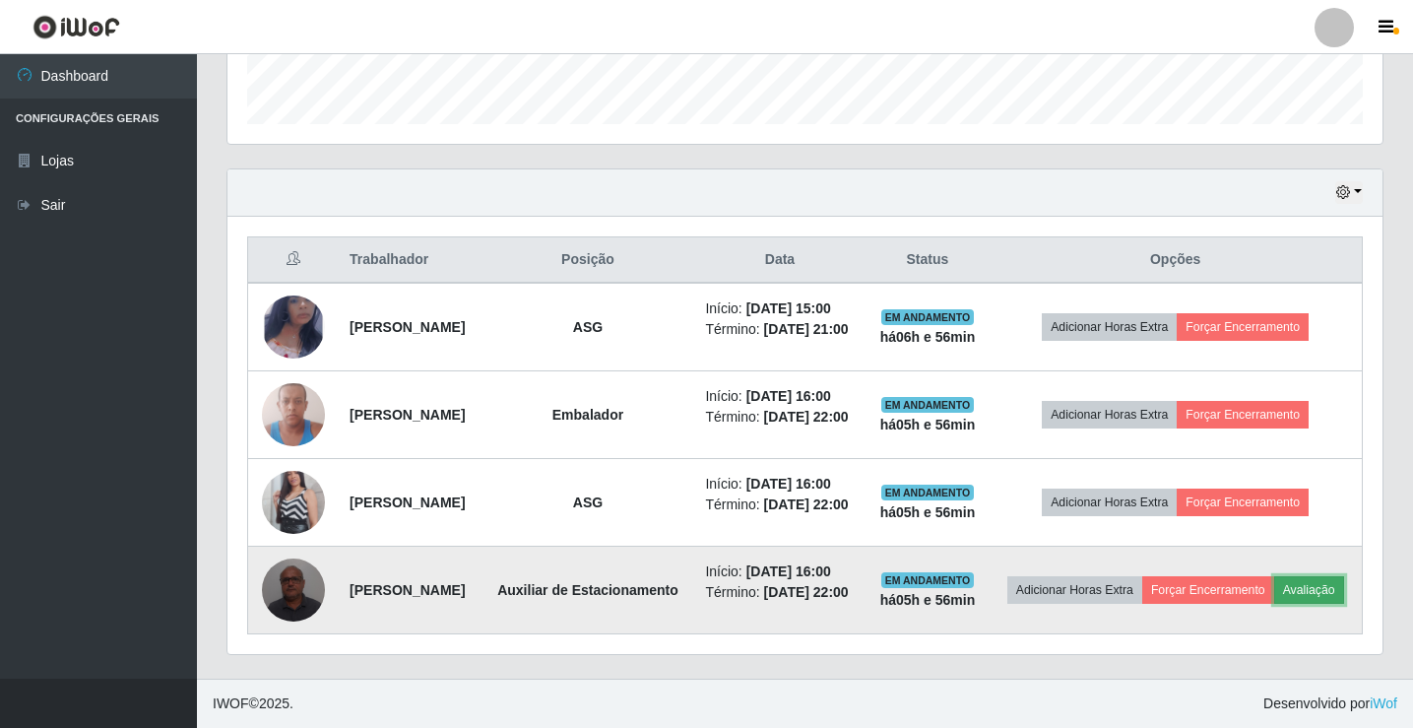
click at [1274, 584] on button "Avaliação" at bounding box center [1309, 590] width 70 height 28
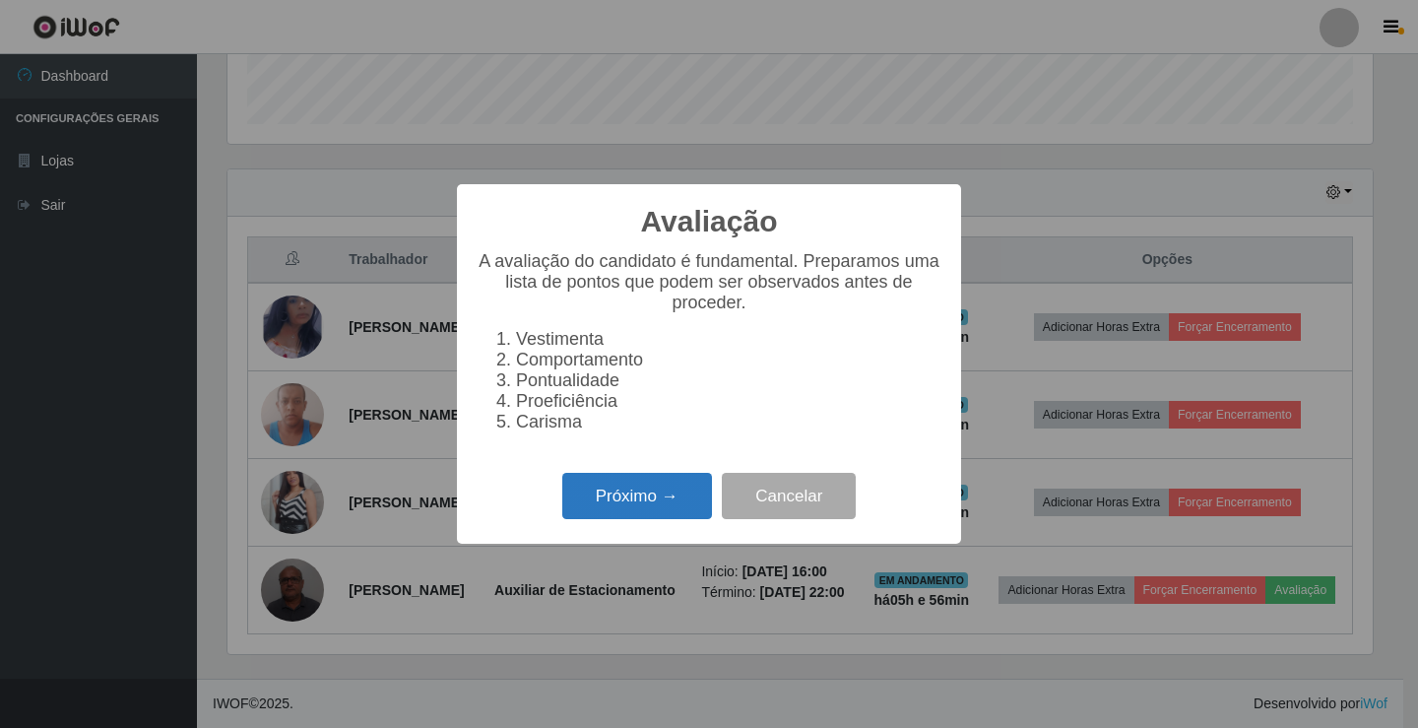
click at [688, 511] on button "Próximo →" at bounding box center [637, 496] width 150 height 46
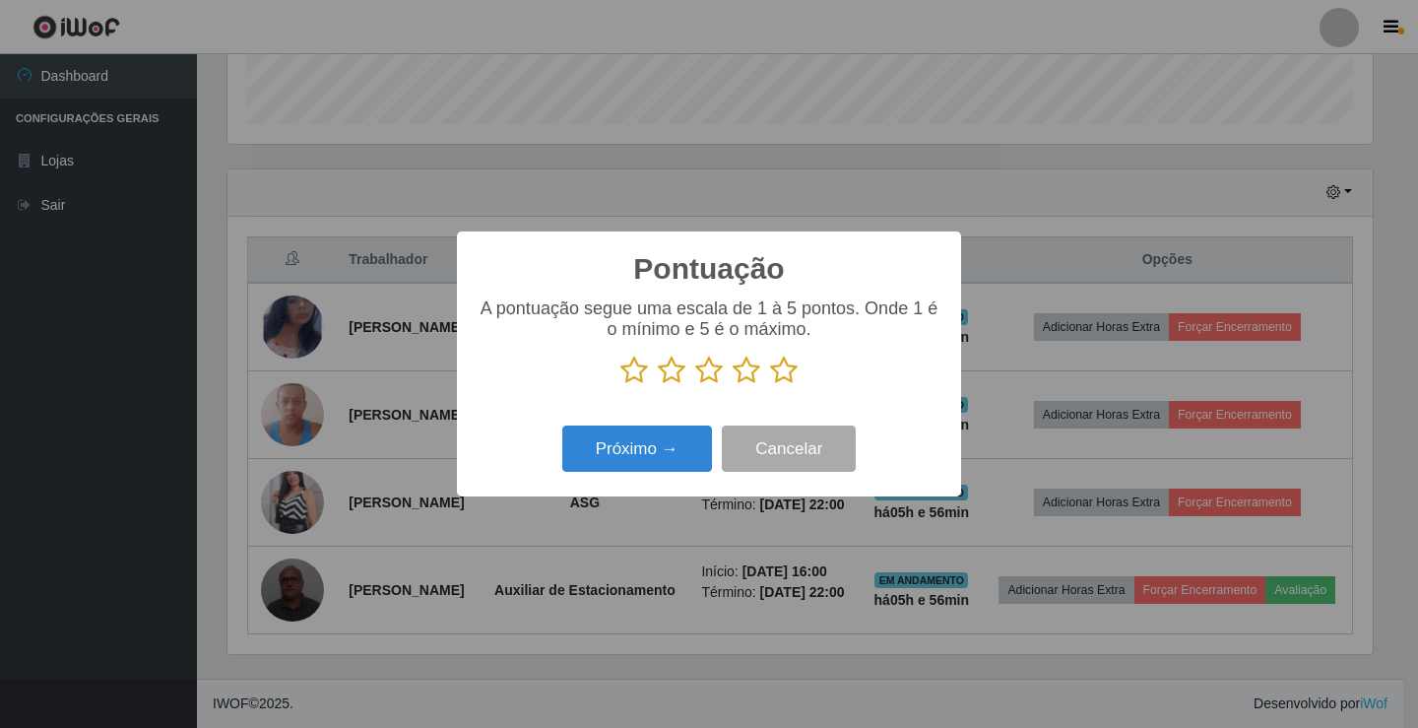
click at [780, 373] on icon at bounding box center [784, 371] width 28 height 30
click at [770, 385] on input "radio" at bounding box center [770, 385] width 0 height 0
click at [643, 444] on button "Próximo →" at bounding box center [637, 448] width 150 height 46
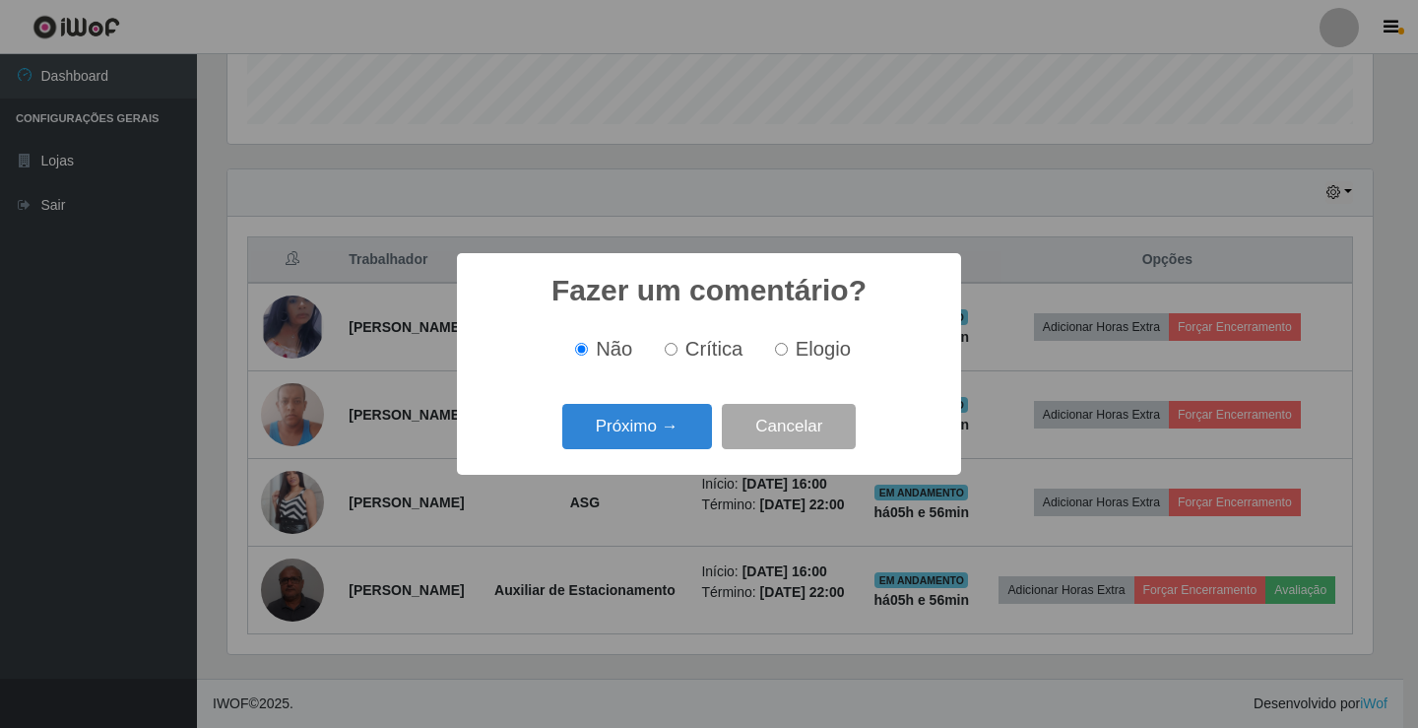
click at [643, 444] on button "Próximo →" at bounding box center [637, 427] width 150 height 46
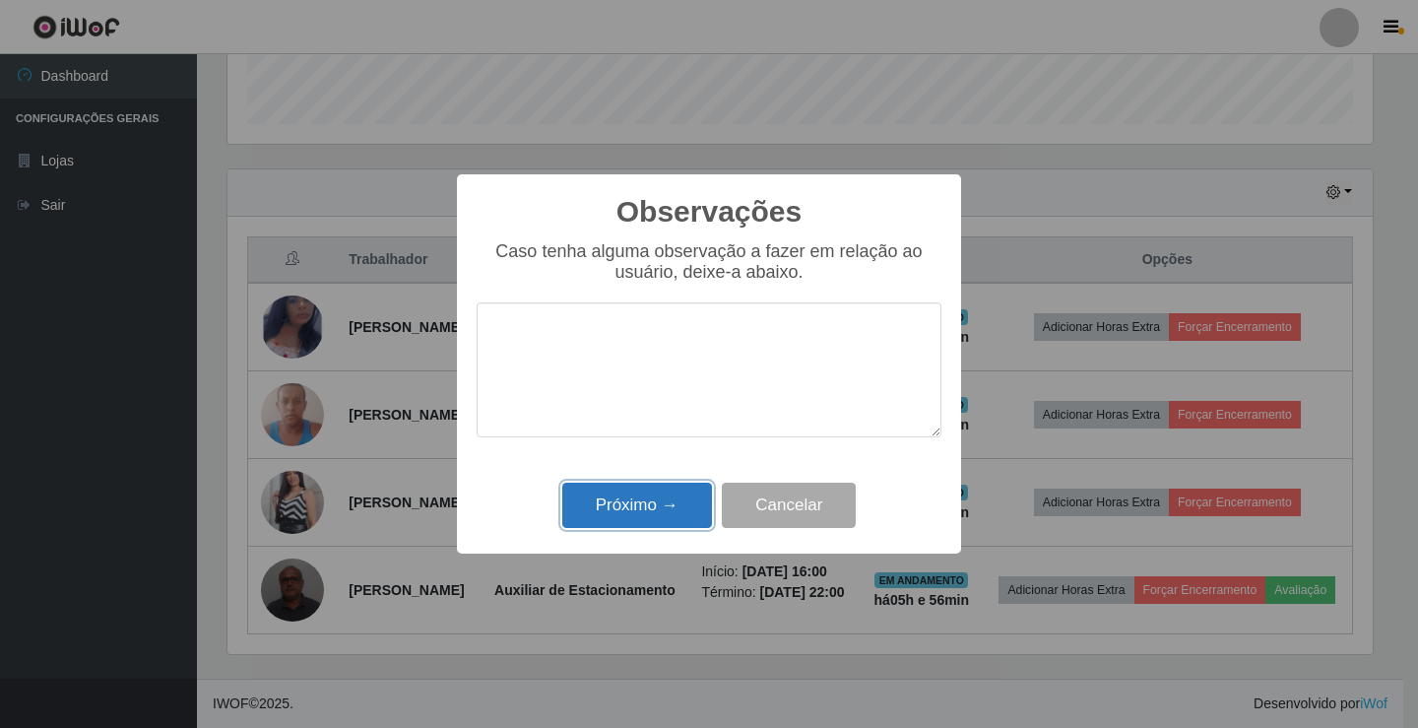
click at [657, 513] on button "Próximo →" at bounding box center [637, 506] width 150 height 46
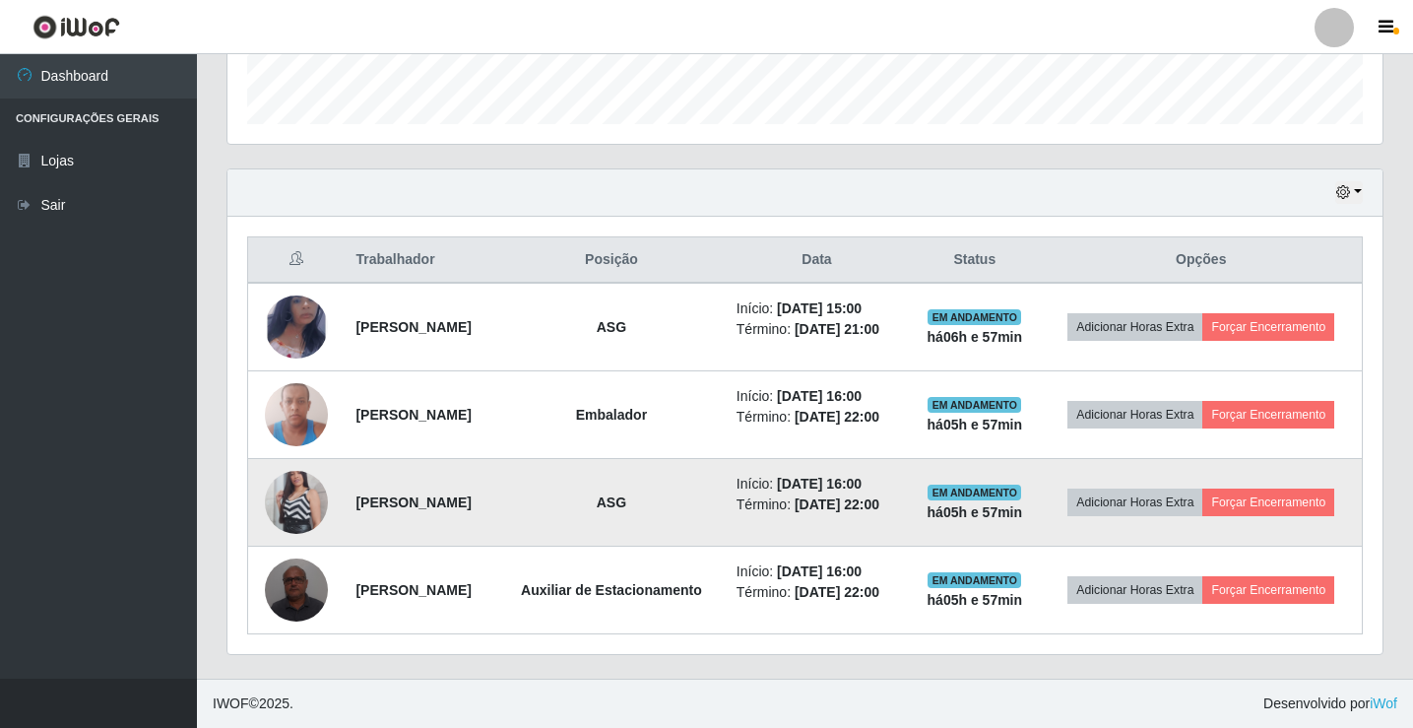
click at [273, 486] on img at bounding box center [296, 502] width 63 height 112
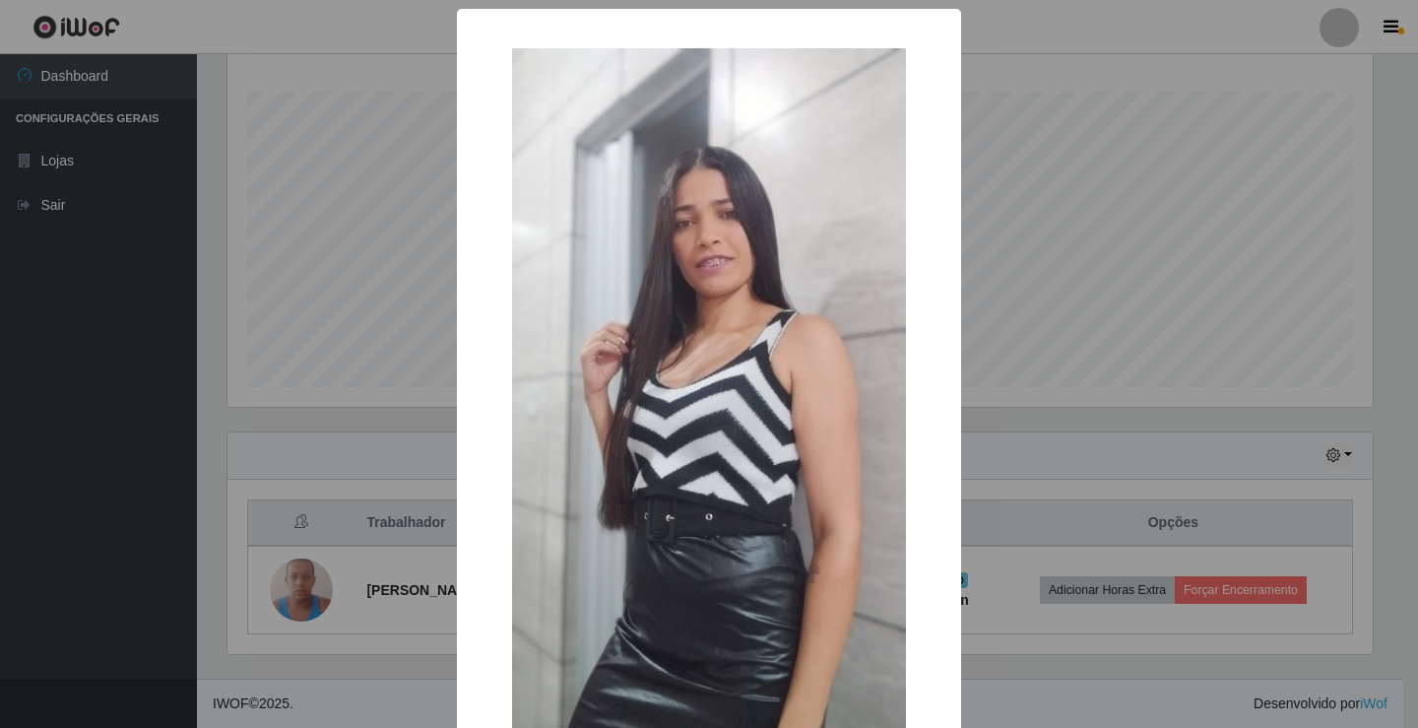
scroll to position [317, 0]
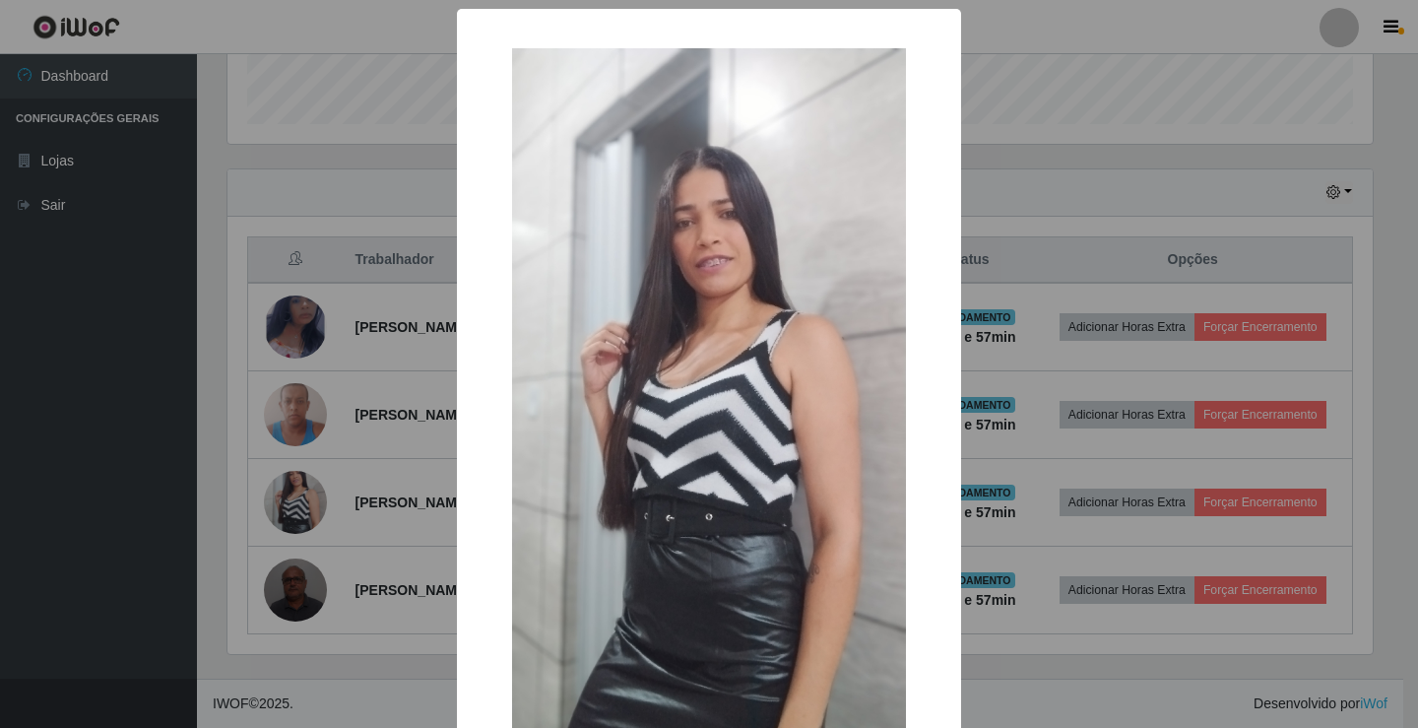
click at [981, 332] on div "× OK Cancel" at bounding box center [709, 364] width 1418 height 728
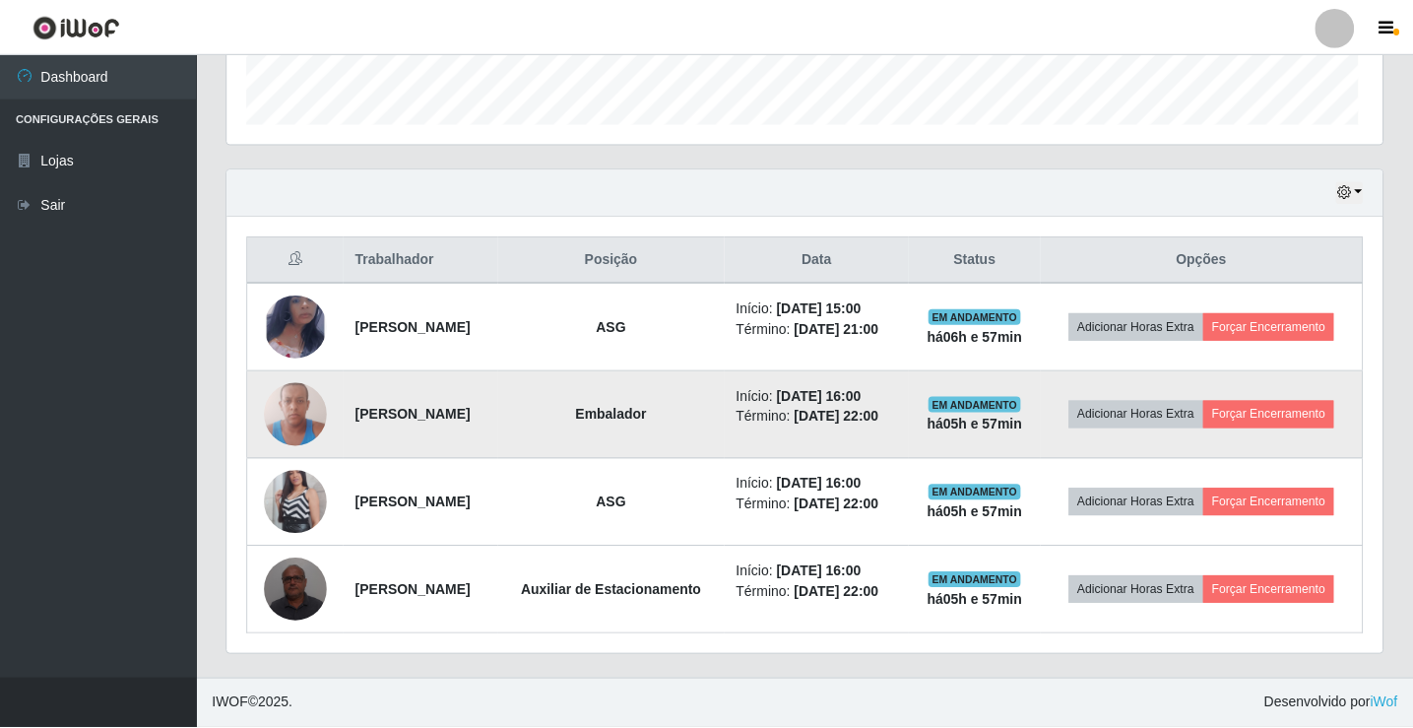
scroll to position [409, 1155]
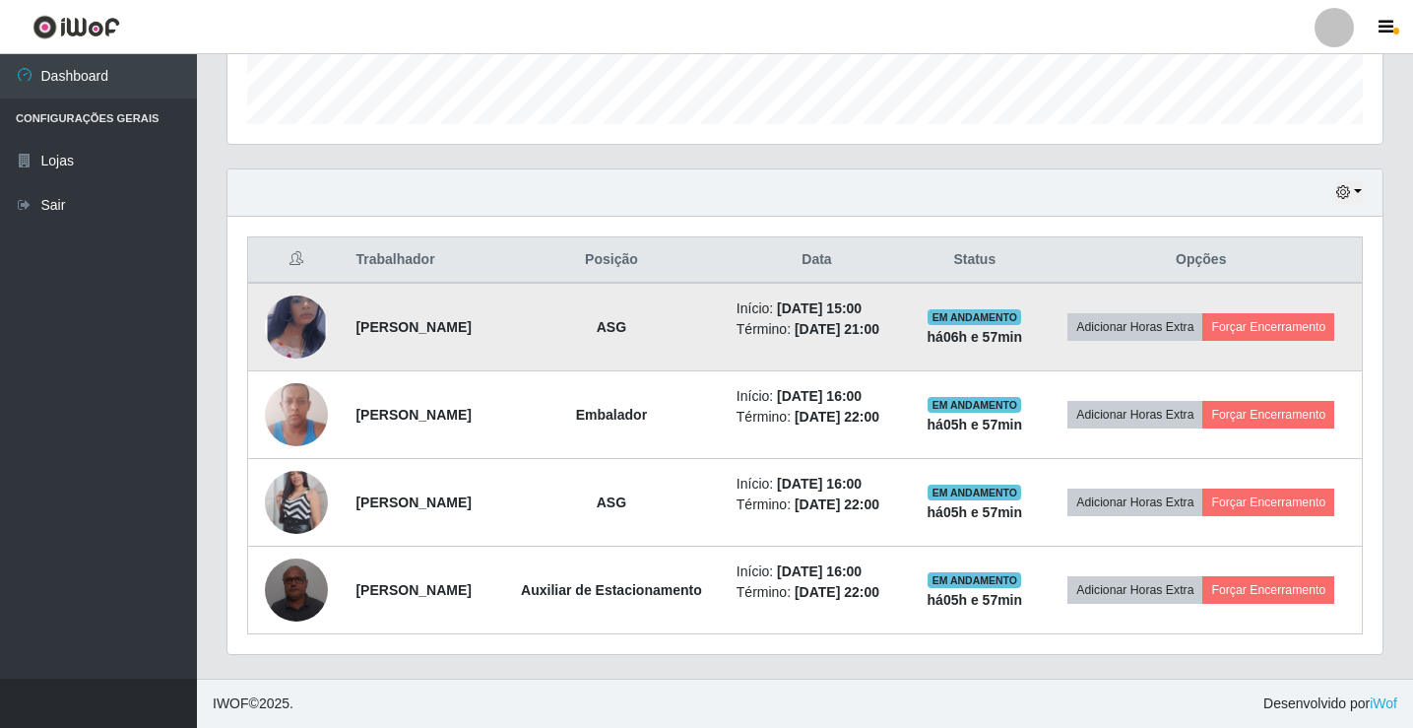
click at [312, 277] on img at bounding box center [296, 327] width 63 height 102
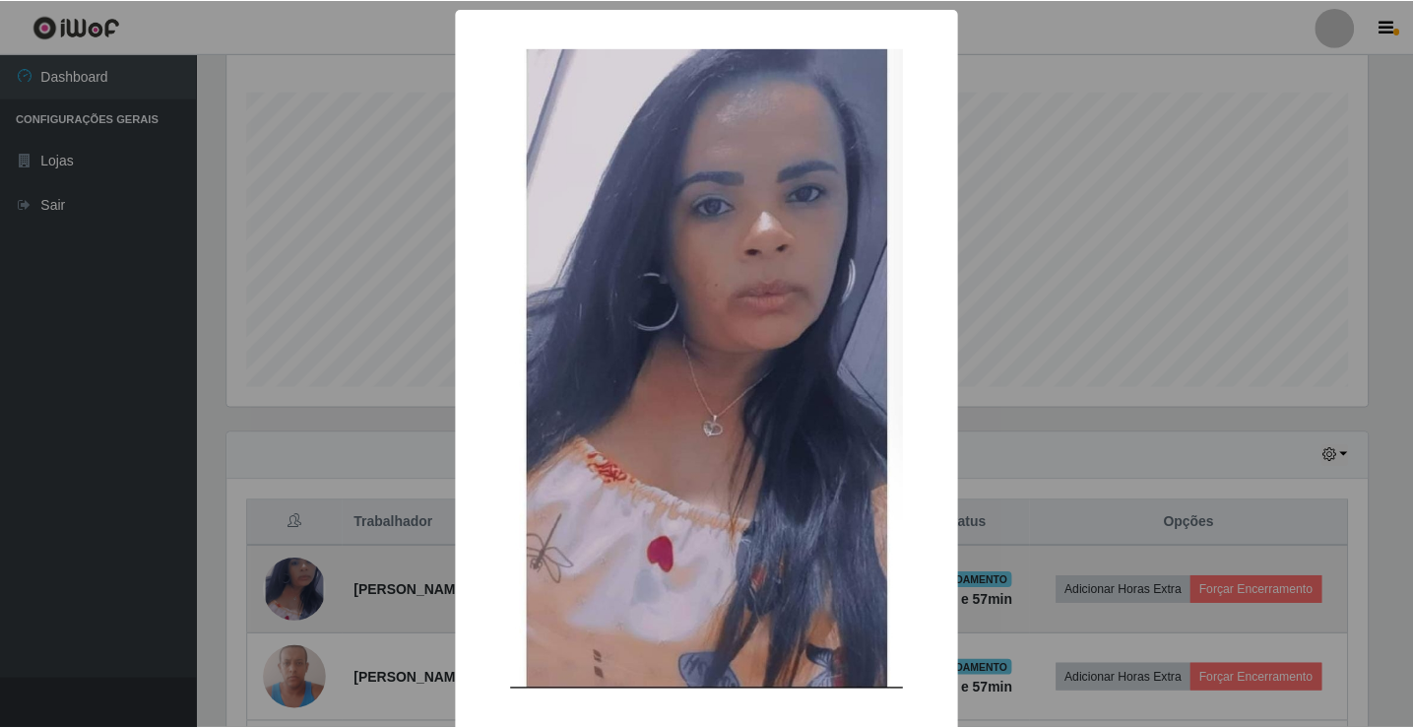
scroll to position [639, 0]
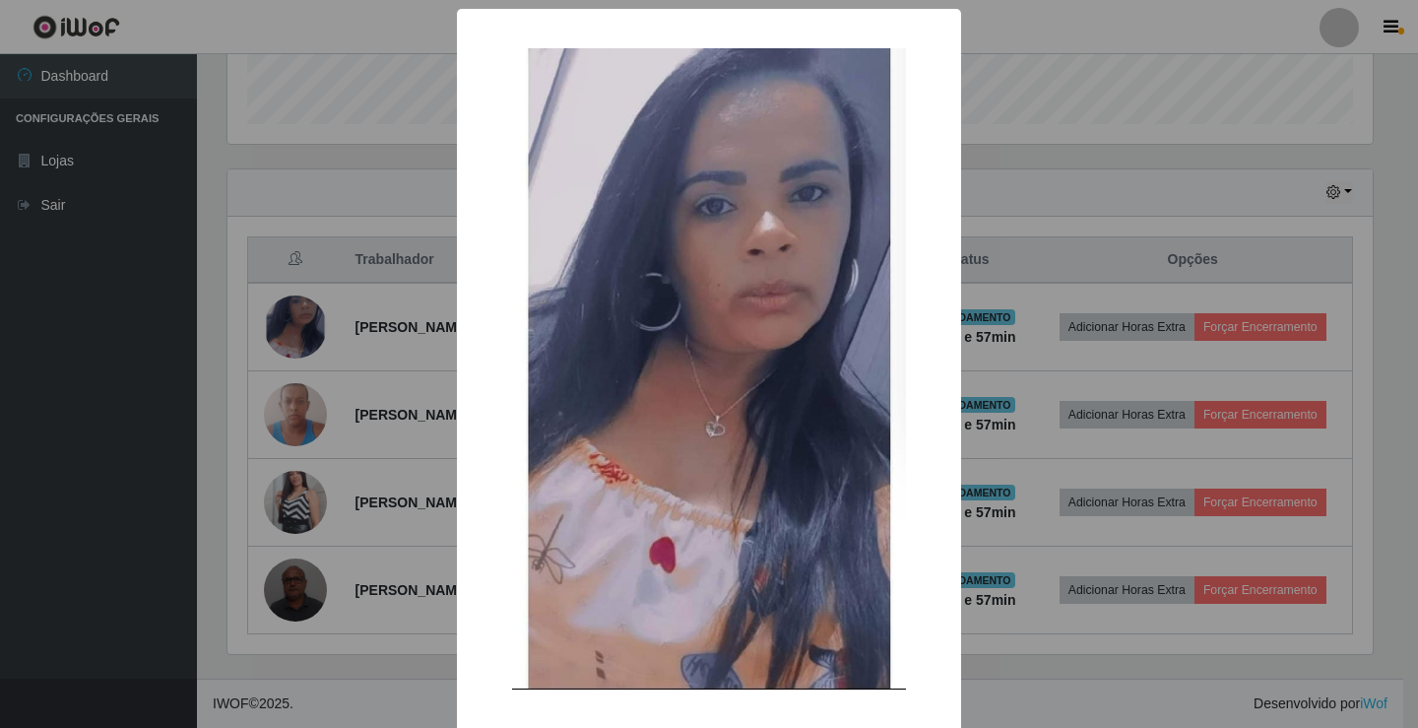
click at [1037, 172] on div "× OK Cancel" at bounding box center [709, 364] width 1418 height 728
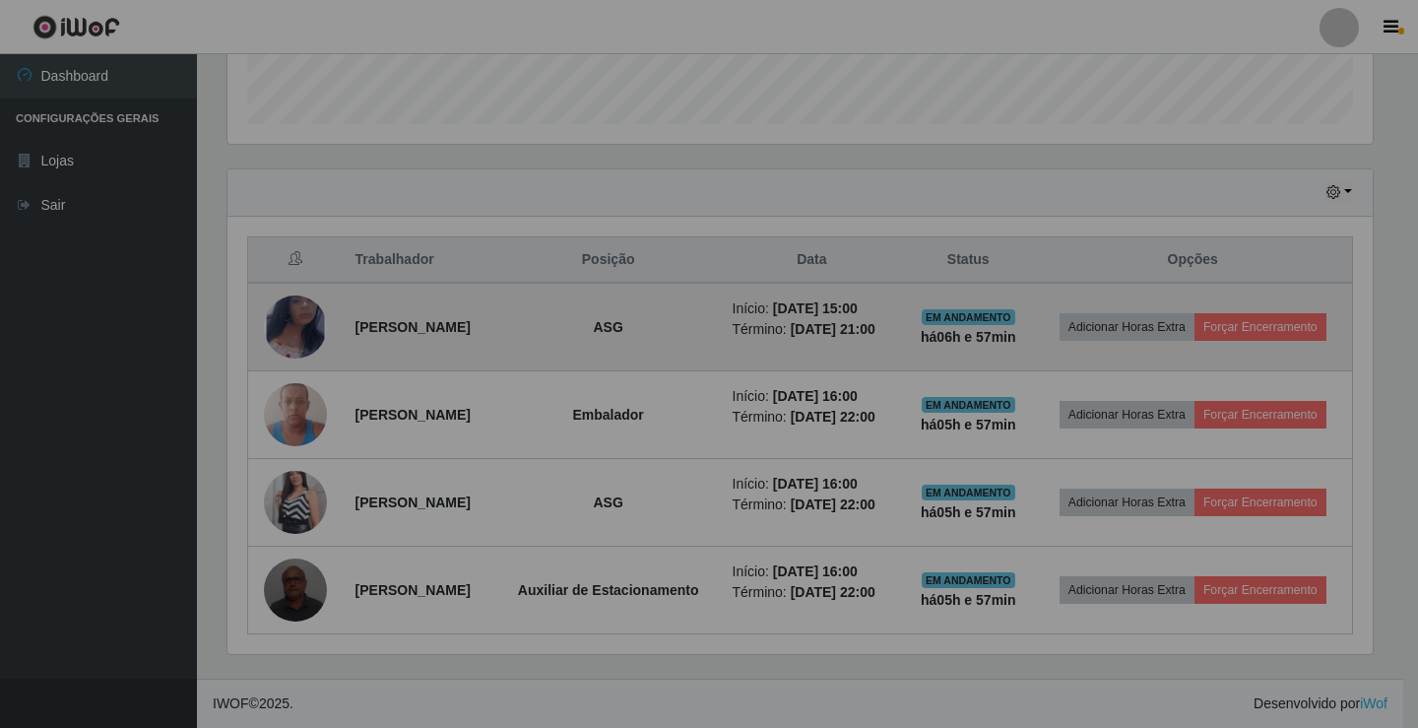
scroll to position [409, 1155]
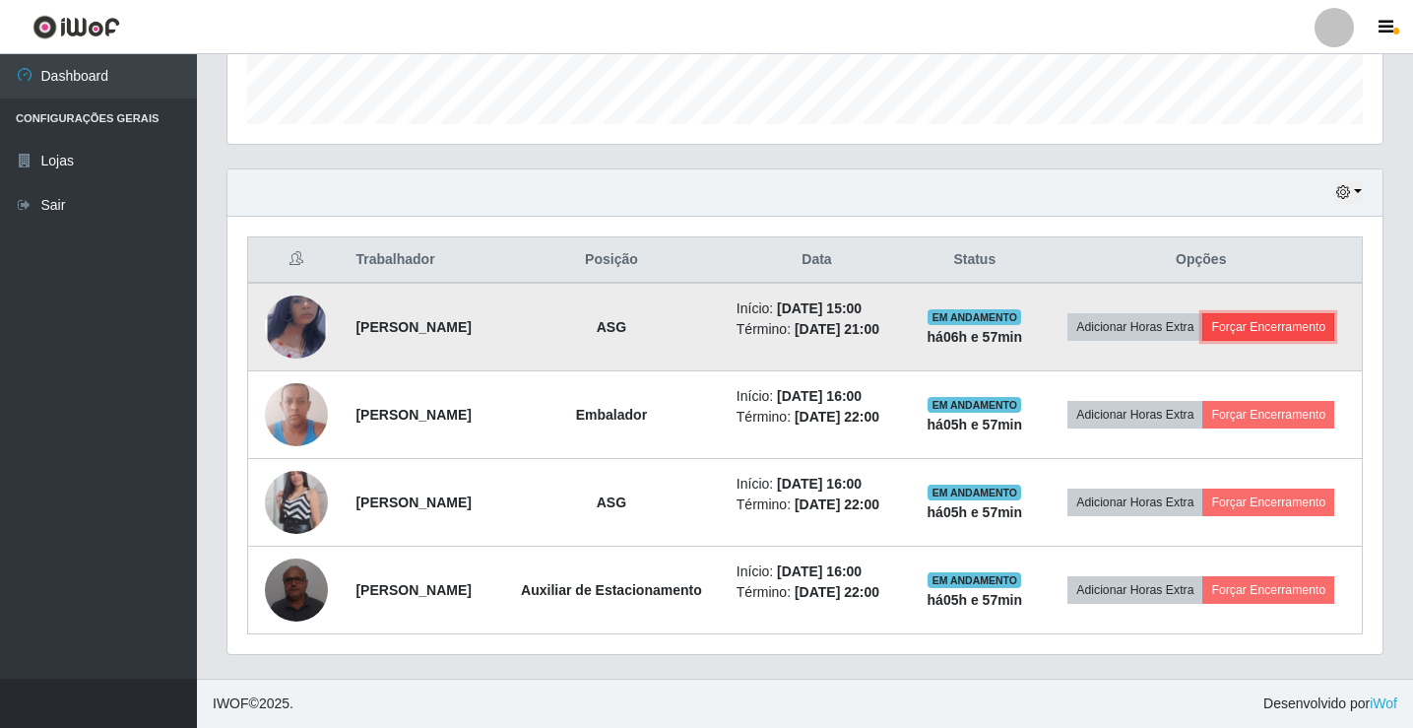
click at [1202, 313] on button "Forçar Encerramento" at bounding box center [1268, 327] width 132 height 28
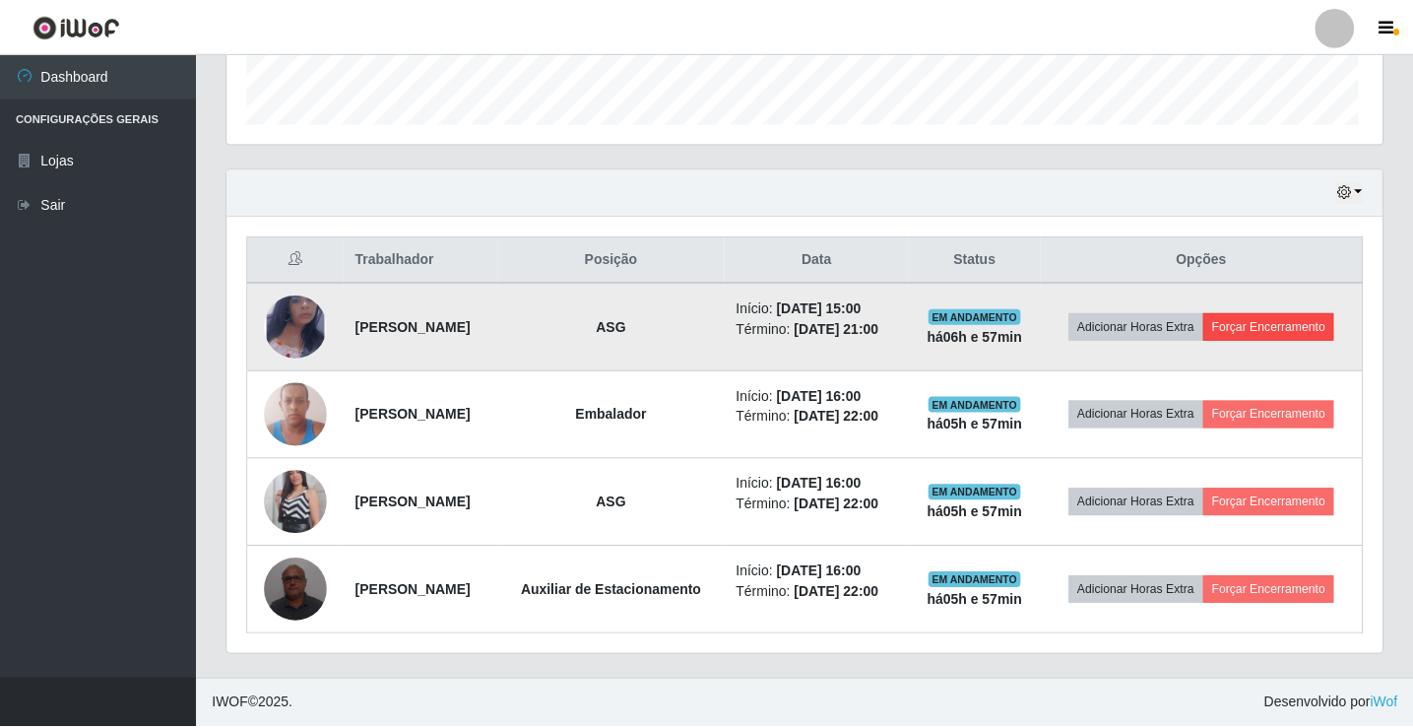
scroll to position [409, 1145]
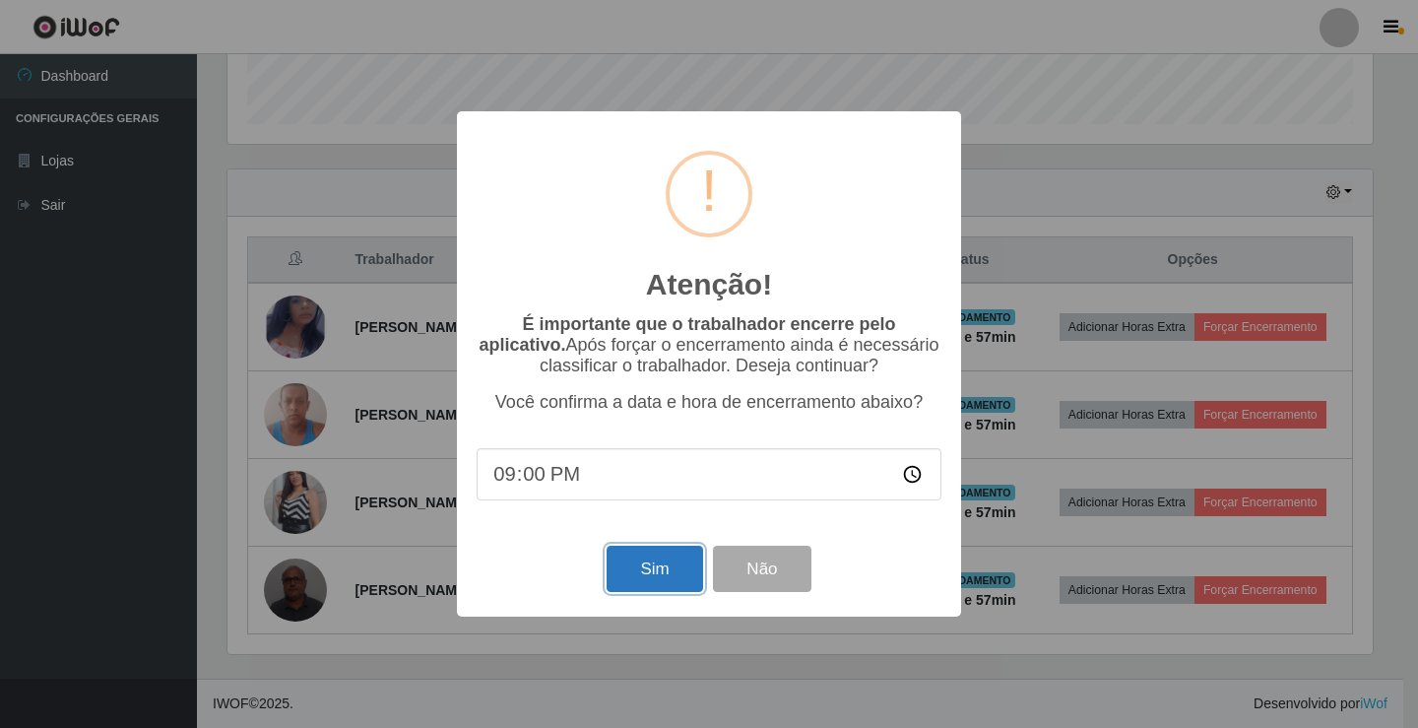
click at [646, 563] on button "Sim" at bounding box center [655, 569] width 96 height 46
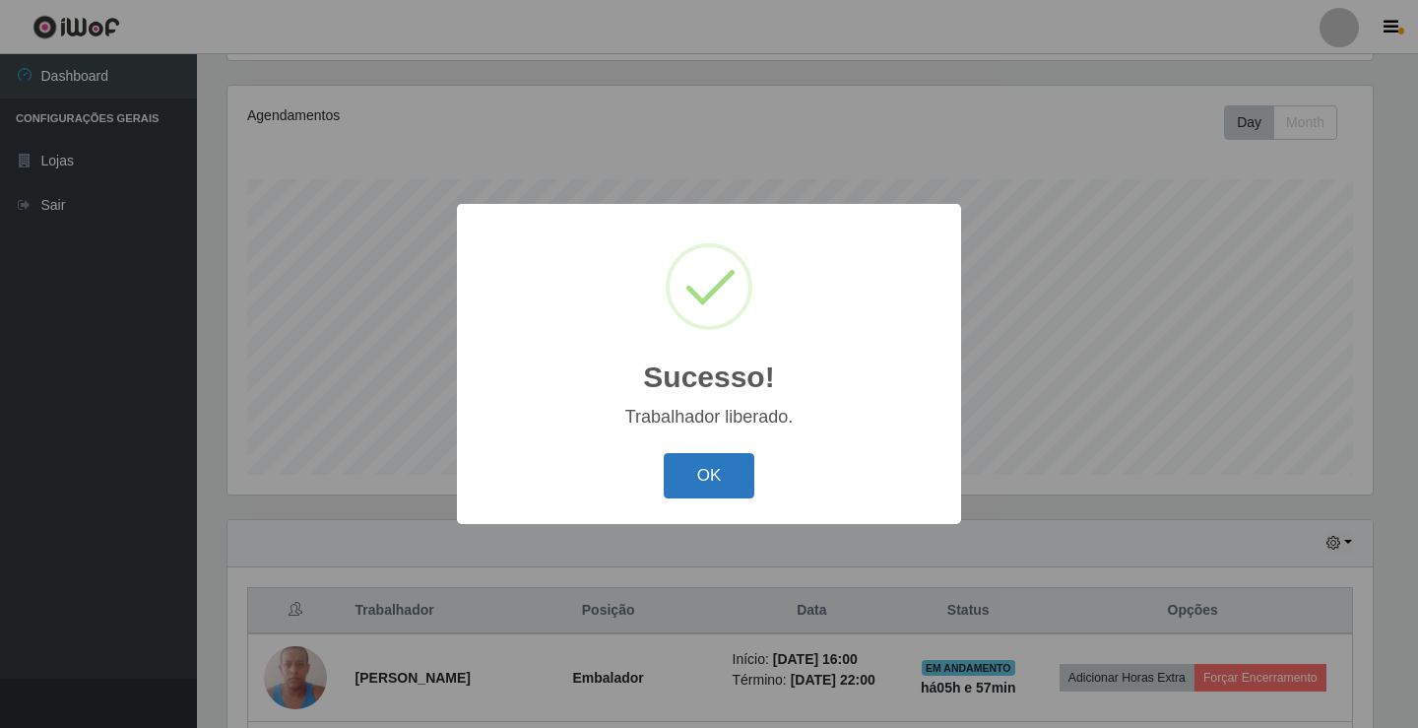
click at [679, 455] on button "OK" at bounding box center [710, 476] width 92 height 46
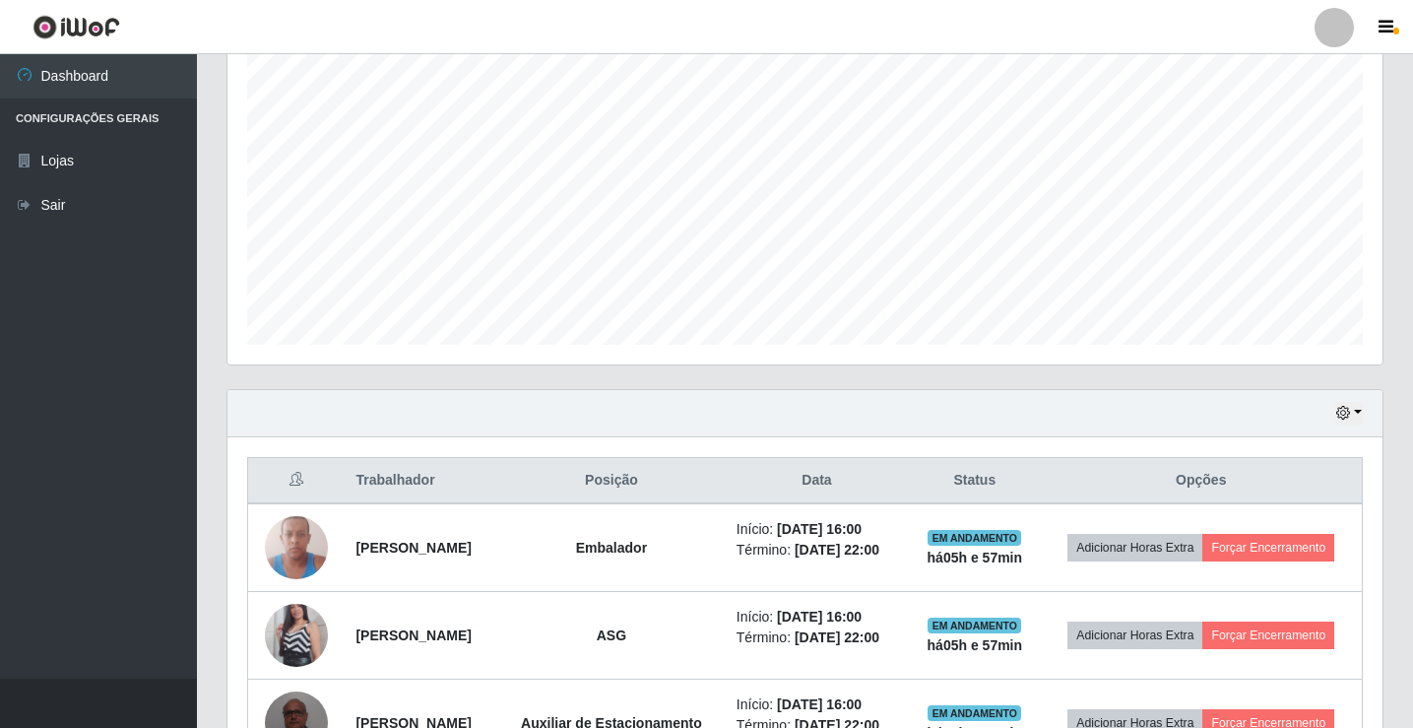
scroll to position [537, 0]
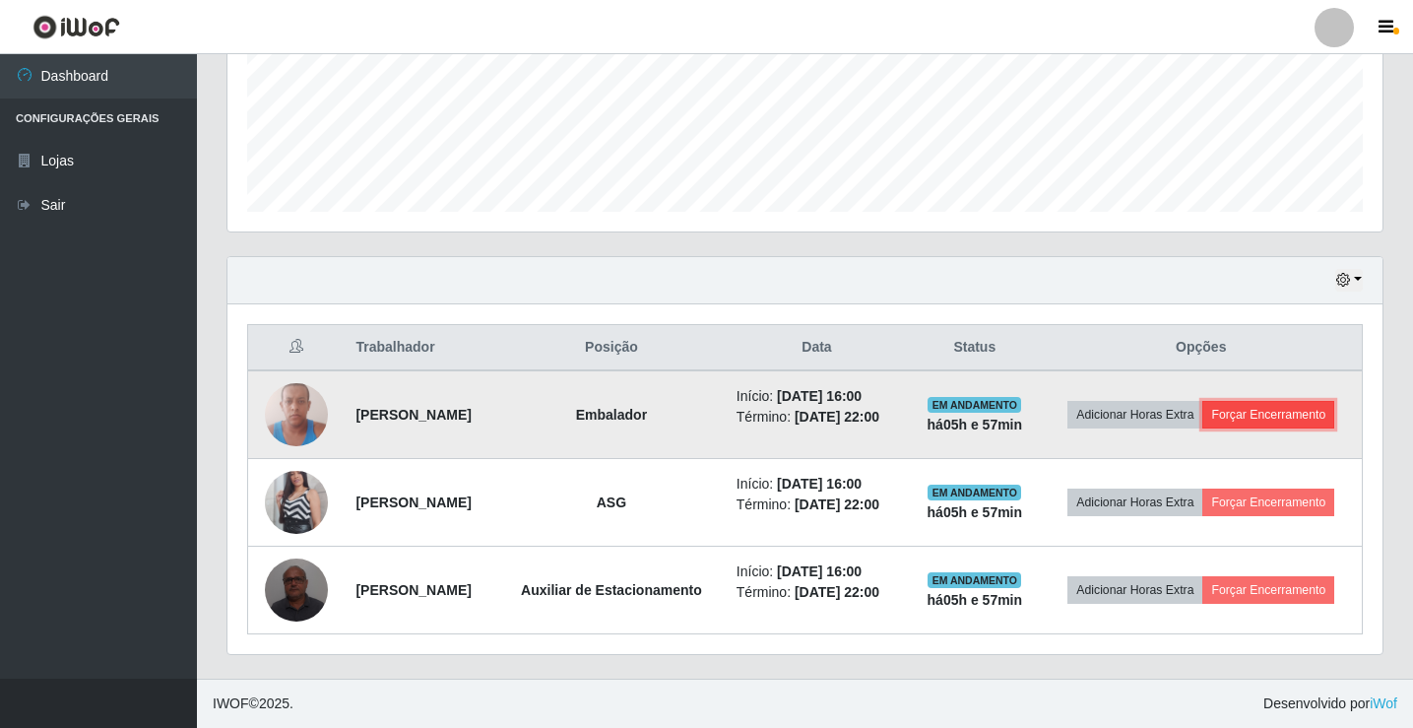
click at [1202, 401] on button "Forçar Encerramento" at bounding box center [1268, 415] width 132 height 28
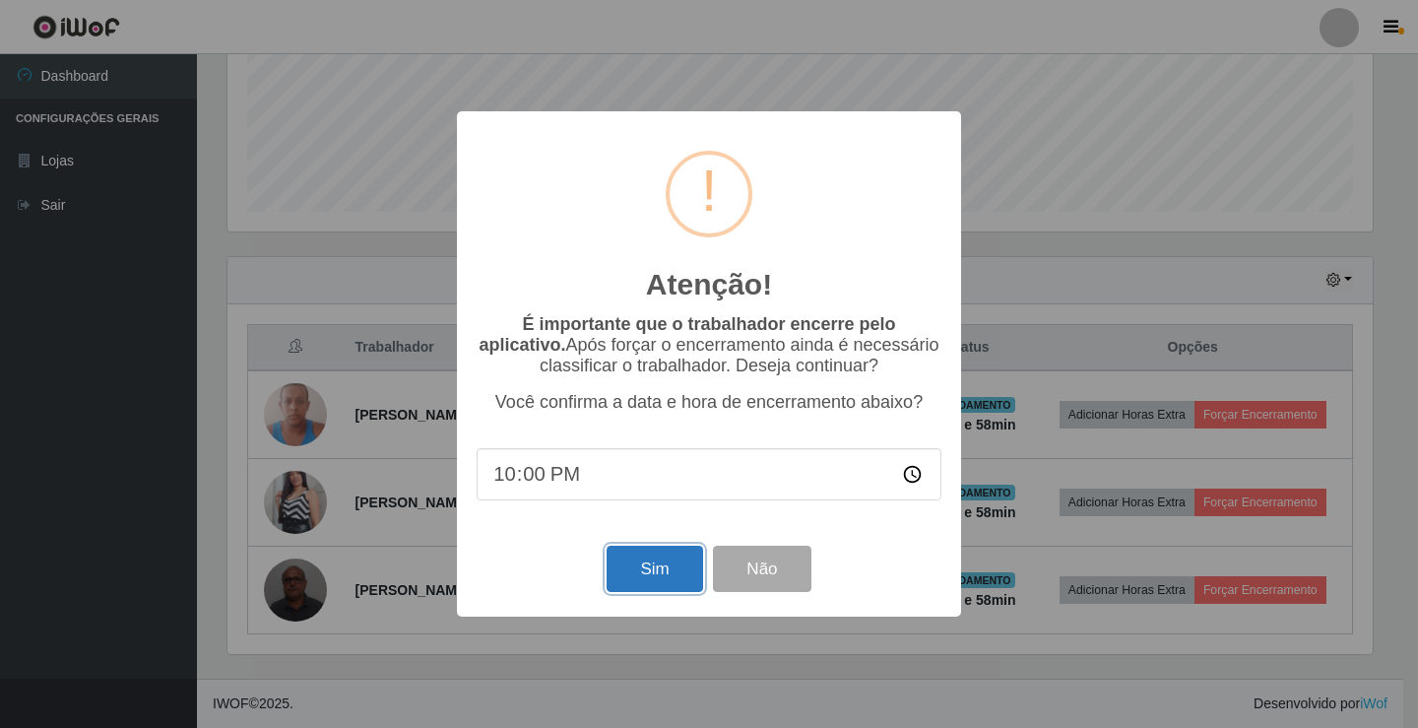
click at [649, 571] on button "Sim" at bounding box center [655, 569] width 96 height 46
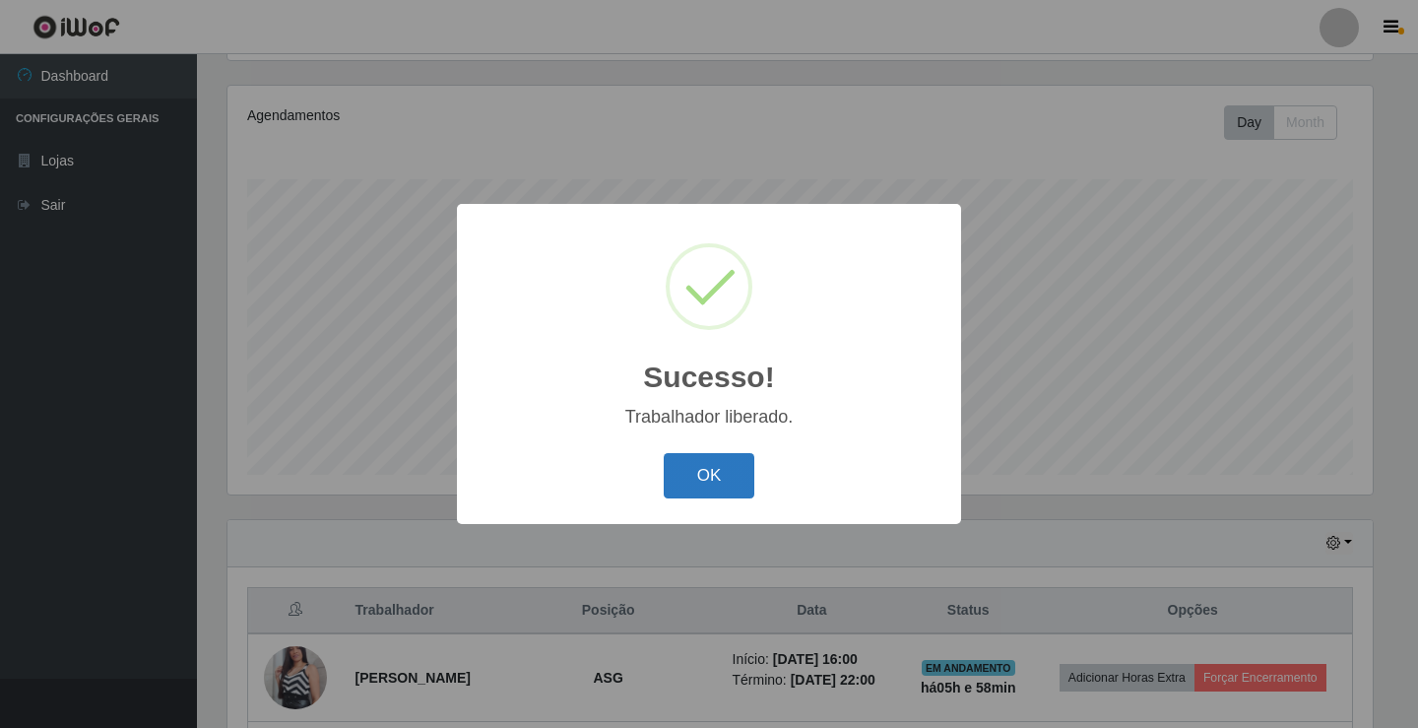
click at [732, 476] on button "OK" at bounding box center [710, 476] width 92 height 46
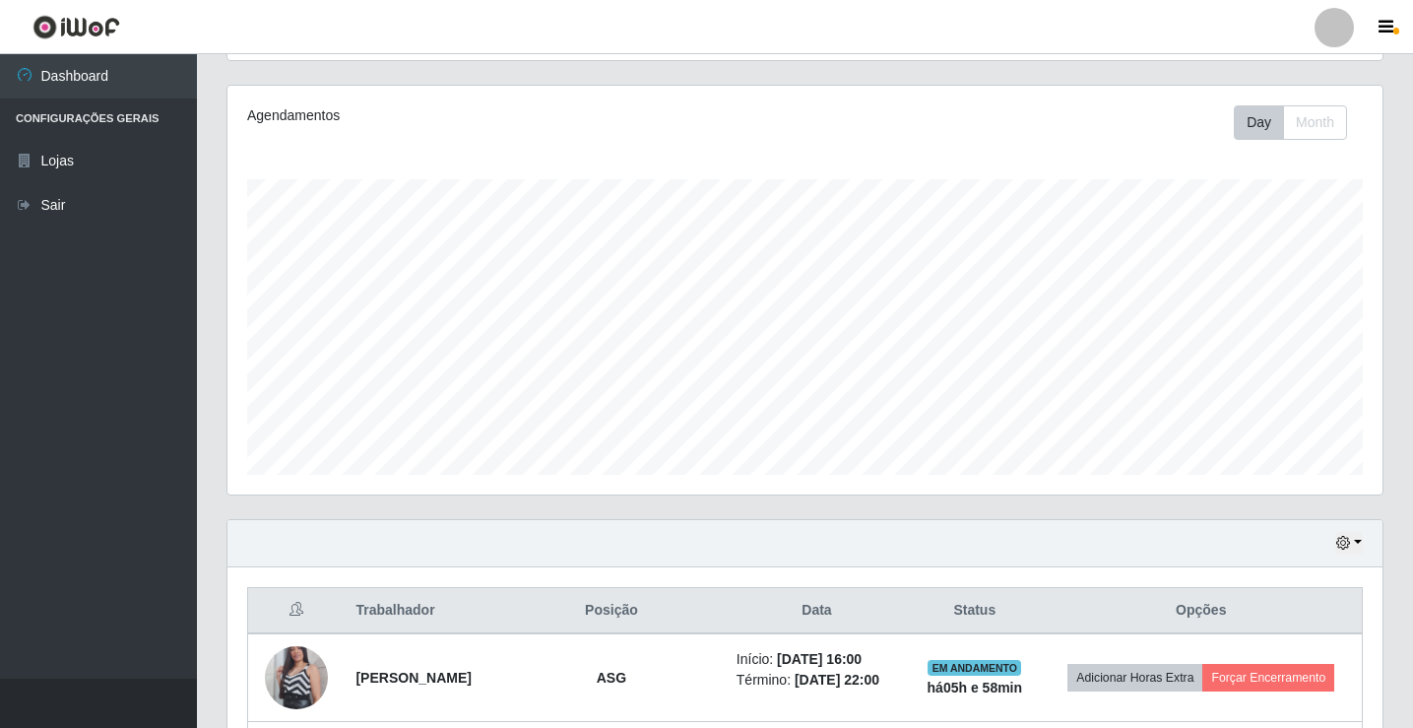
scroll to position [405, 0]
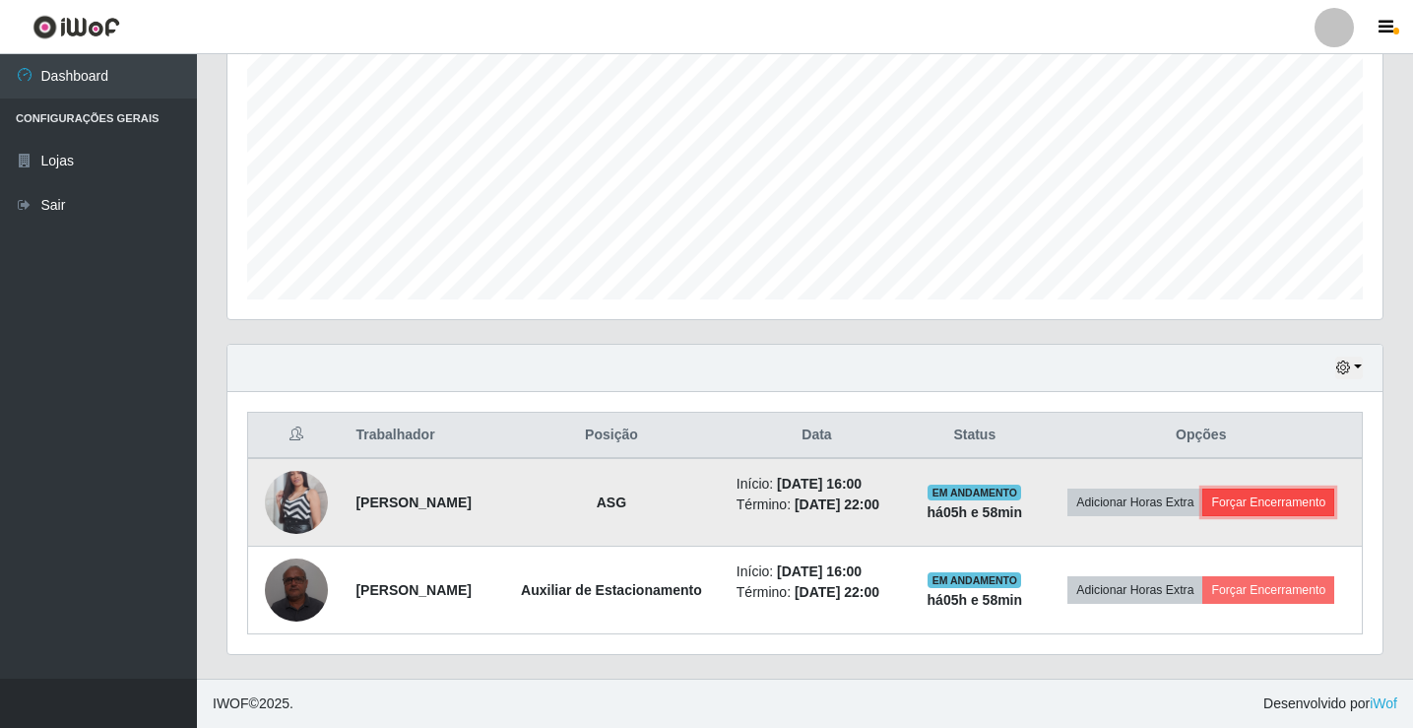
click at [1260, 500] on button "Forçar Encerramento" at bounding box center [1268, 502] width 132 height 28
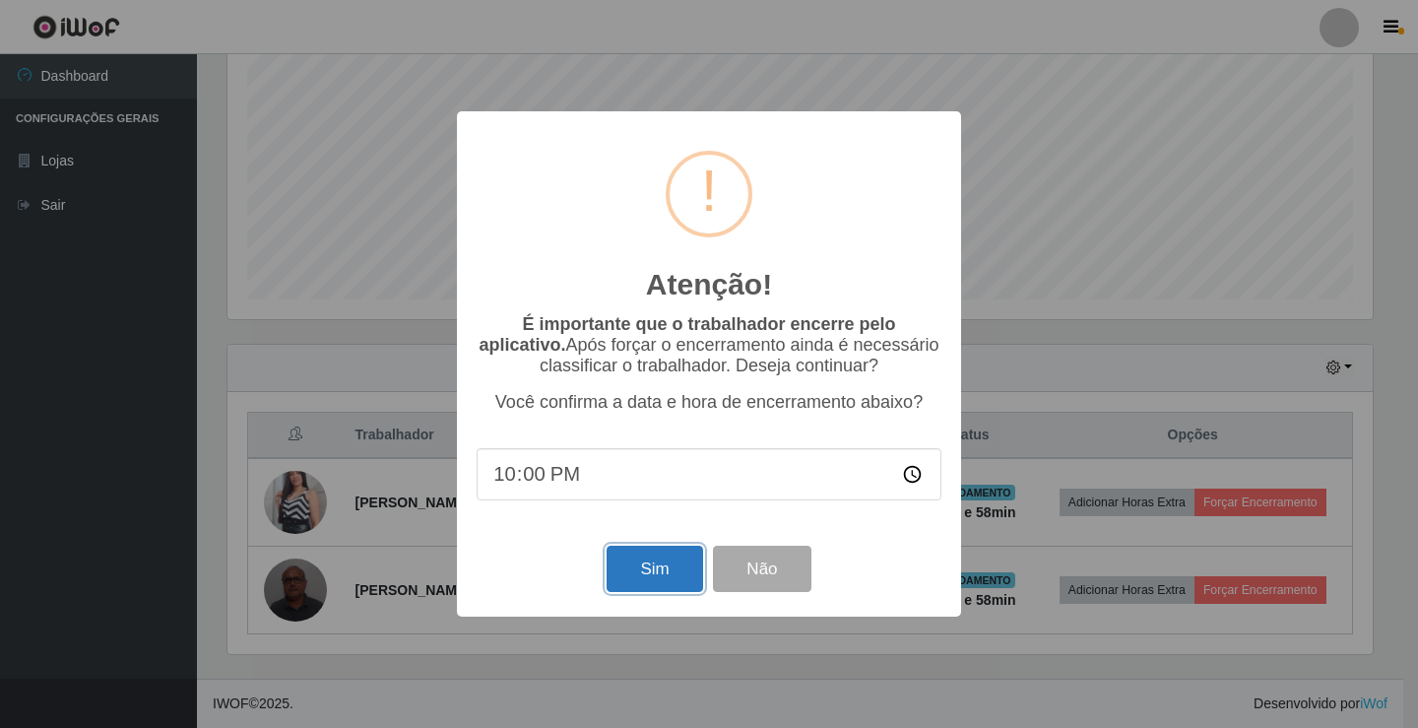
click at [650, 576] on button "Sim" at bounding box center [655, 569] width 96 height 46
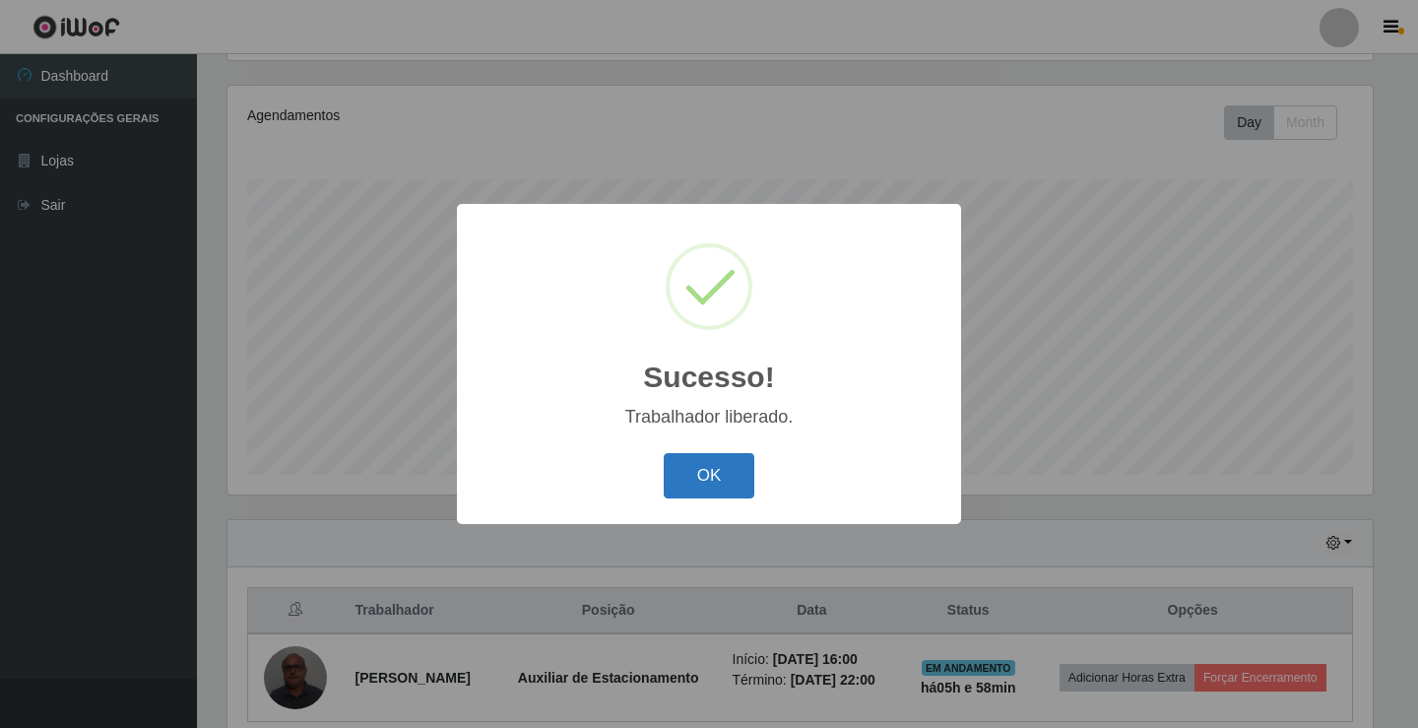
click at [689, 465] on button "OK" at bounding box center [710, 476] width 92 height 46
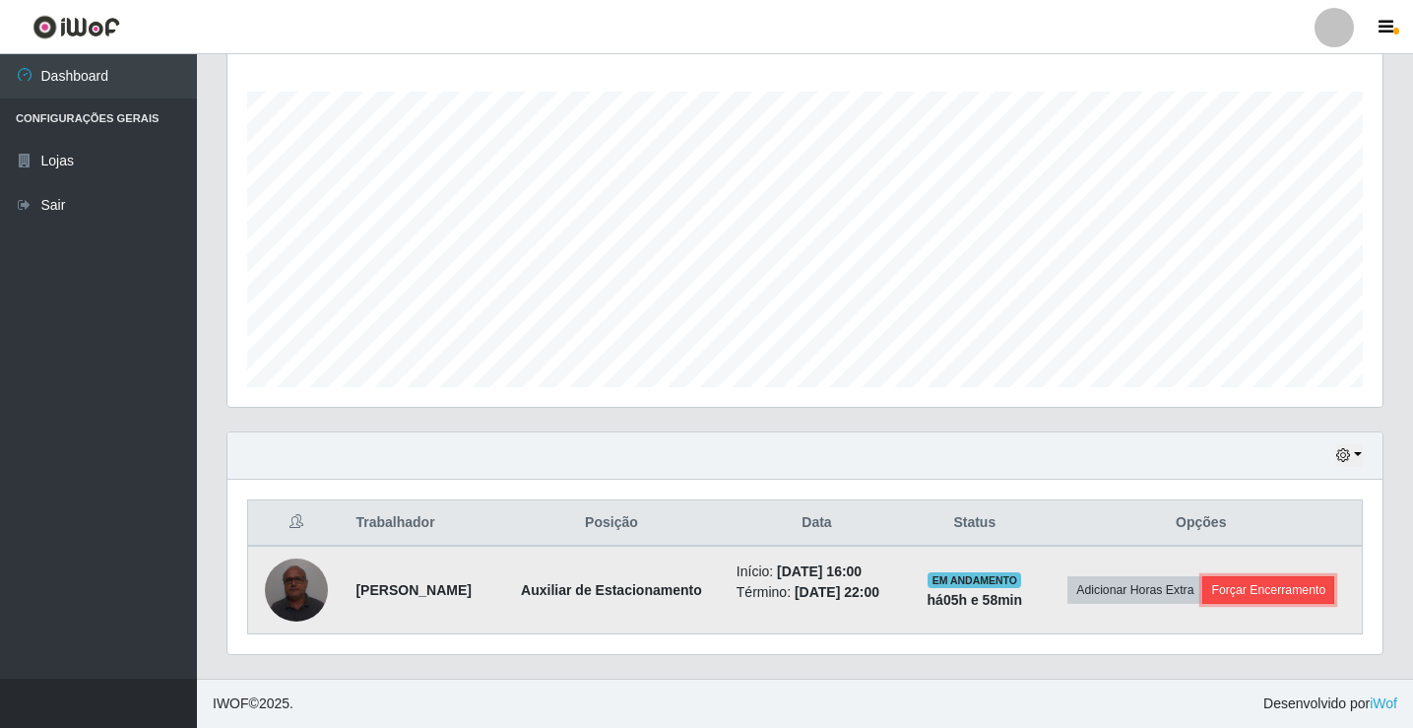
click at [1303, 584] on button "Forçar Encerramento" at bounding box center [1268, 590] width 132 height 28
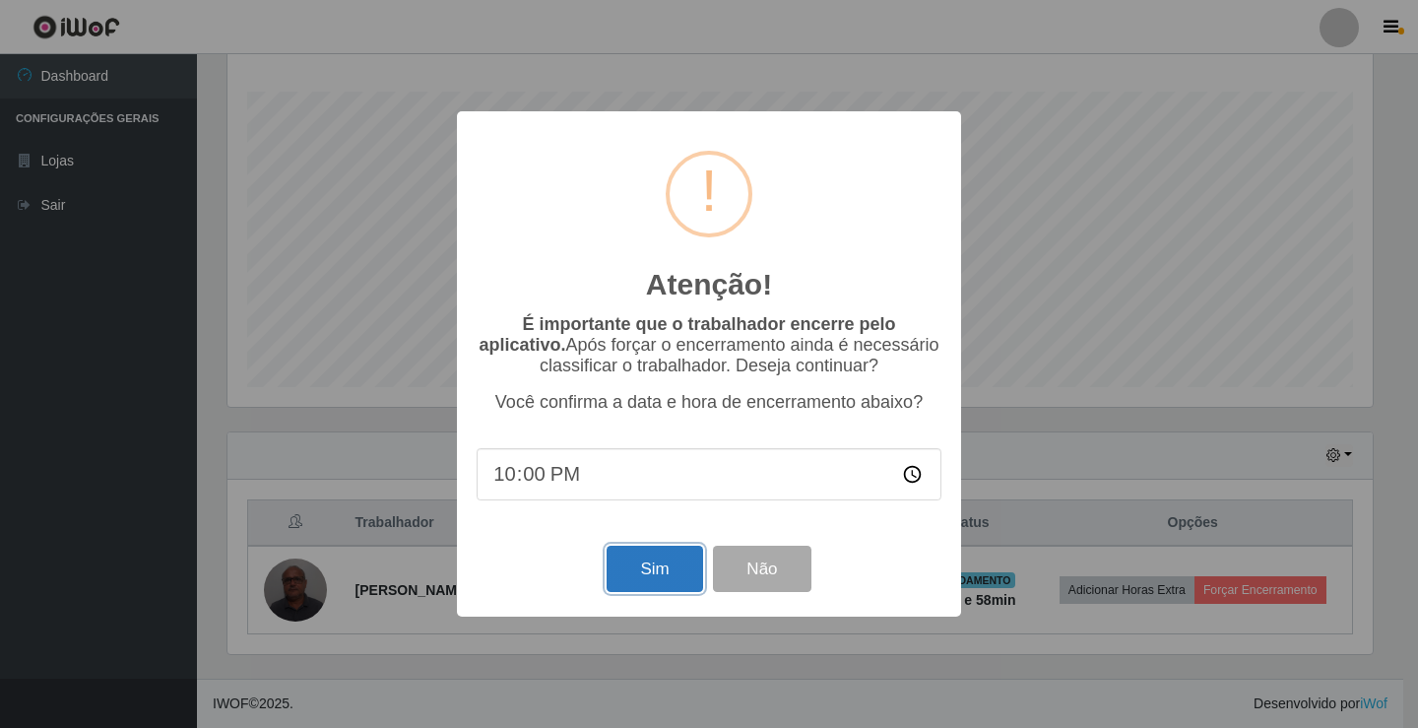
click at [638, 591] on button "Sim" at bounding box center [655, 569] width 96 height 46
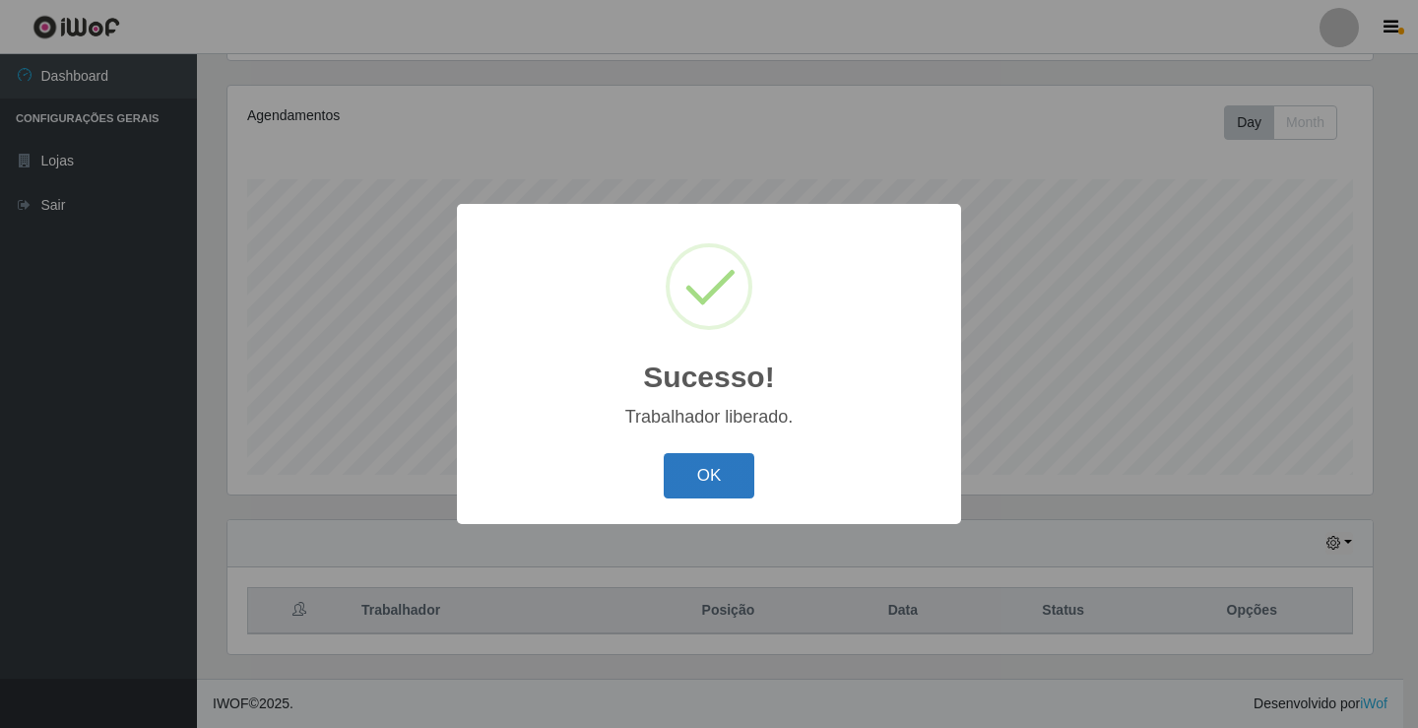
click at [701, 483] on button "OK" at bounding box center [710, 476] width 92 height 46
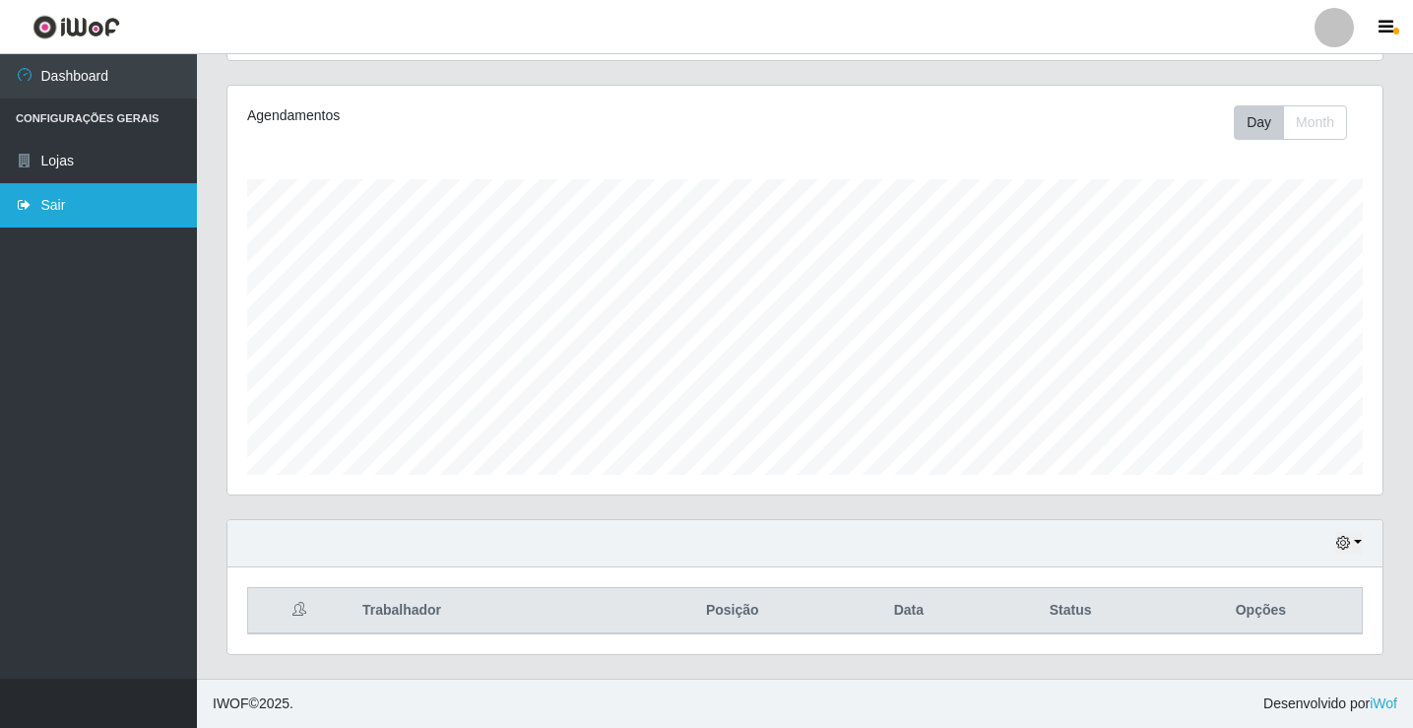
click at [53, 206] on link "Sair" at bounding box center [98, 205] width 197 height 44
